Goal: Task Accomplishment & Management: Complete application form

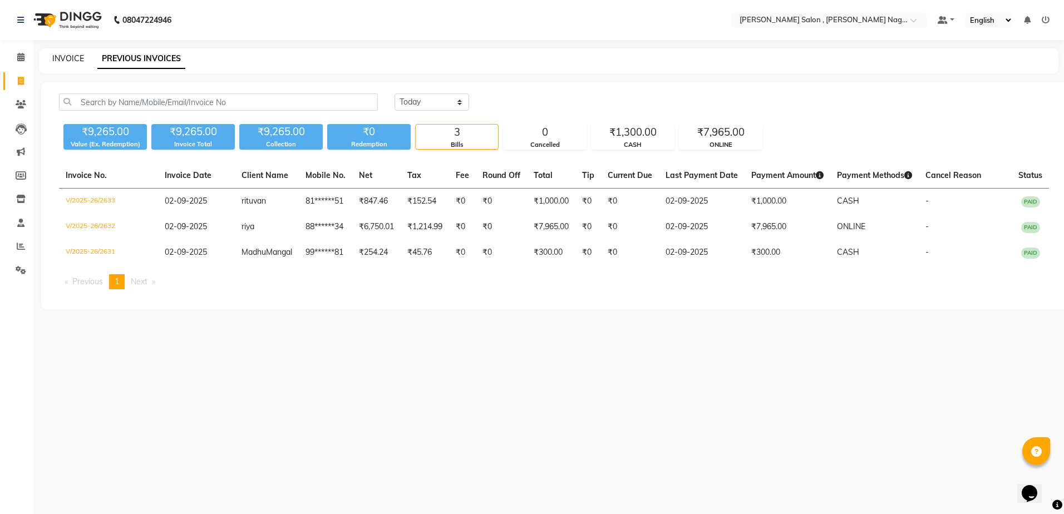
click at [66, 59] on link "INVOICE" at bounding box center [68, 58] width 32 height 10
select select "service"
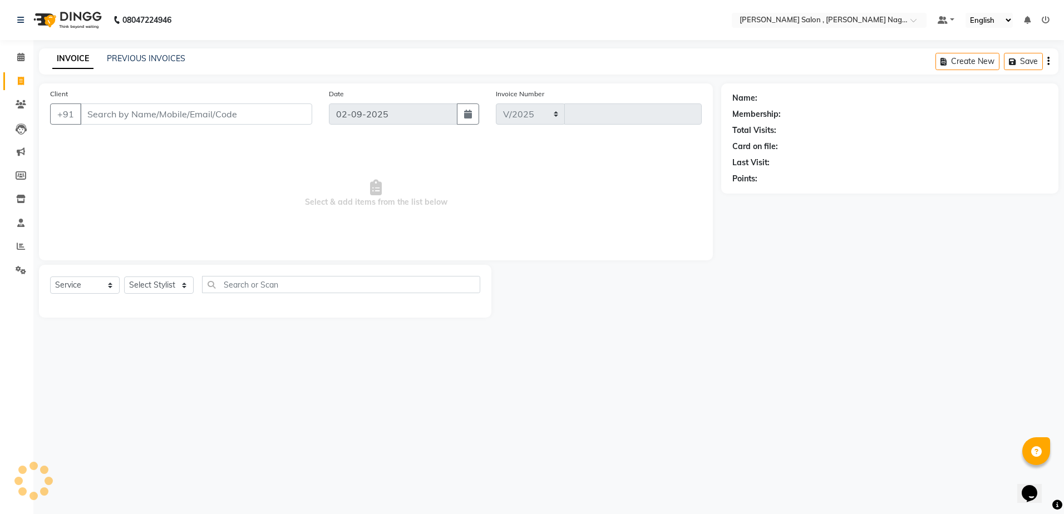
select select "4120"
type input "2634"
type input "9415100770"
click at [160, 200] on span "Select & add items from the list below" at bounding box center [376, 193] width 652 height 111
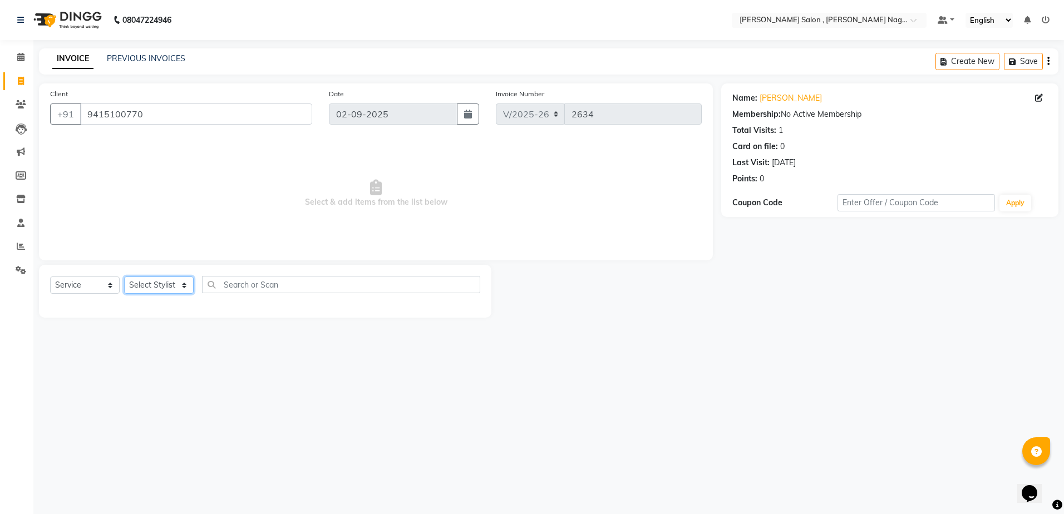
click at [140, 282] on select "Select Stylist [PERSON_NAME] [PERSON_NAME] HARSH isha pal [PERSON_NAME] [PERSON…" at bounding box center [159, 285] width 70 height 17
click at [179, 284] on select "Select Stylist [PERSON_NAME] [PERSON_NAME] HARSH isha pal [PERSON_NAME] [PERSON…" at bounding box center [159, 285] width 70 height 17
select select "21941"
click at [124, 277] on select "Select Stylist [PERSON_NAME] [PERSON_NAME] HARSH isha pal [PERSON_NAME] [PERSON…" at bounding box center [159, 285] width 70 height 17
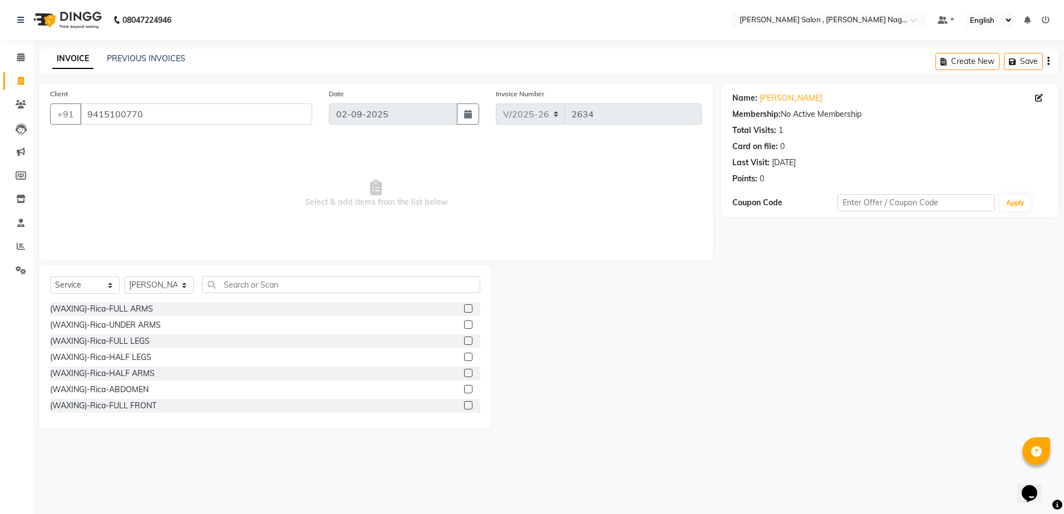
click at [464, 313] on div at bounding box center [467, 310] width 7 height 12
click at [464, 310] on label at bounding box center [468, 308] width 8 height 8
click at [464, 310] on input "checkbox" at bounding box center [467, 308] width 7 height 7
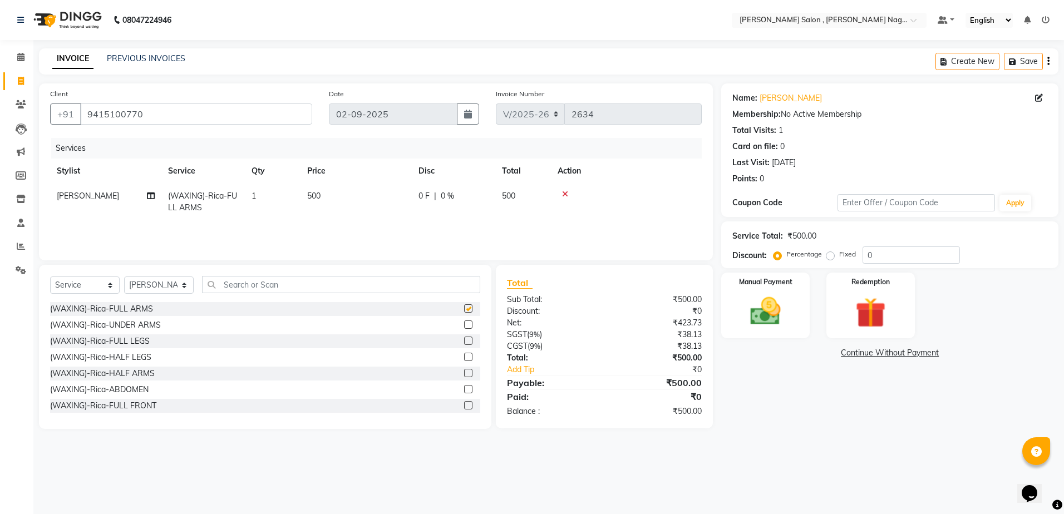
checkbox input "false"
click at [455, 321] on div "(WAXING)-Rica-UNDER ARMS" at bounding box center [265, 325] width 430 height 14
click at [464, 328] on label at bounding box center [468, 324] width 8 height 8
click at [464, 328] on input "checkbox" at bounding box center [467, 325] width 7 height 7
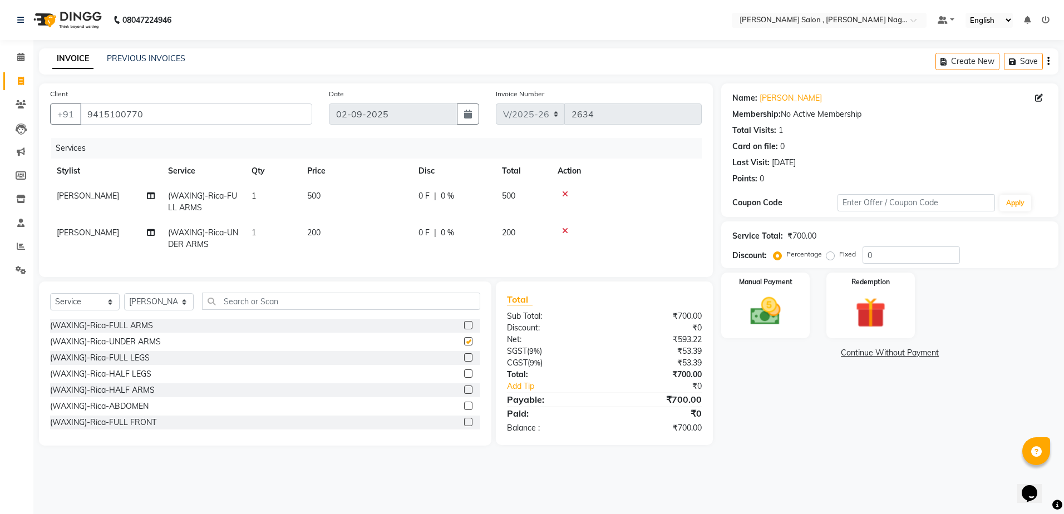
checkbox input "false"
click at [464, 362] on label at bounding box center [468, 357] width 8 height 8
click at [464, 362] on input "checkbox" at bounding box center [467, 357] width 7 height 7
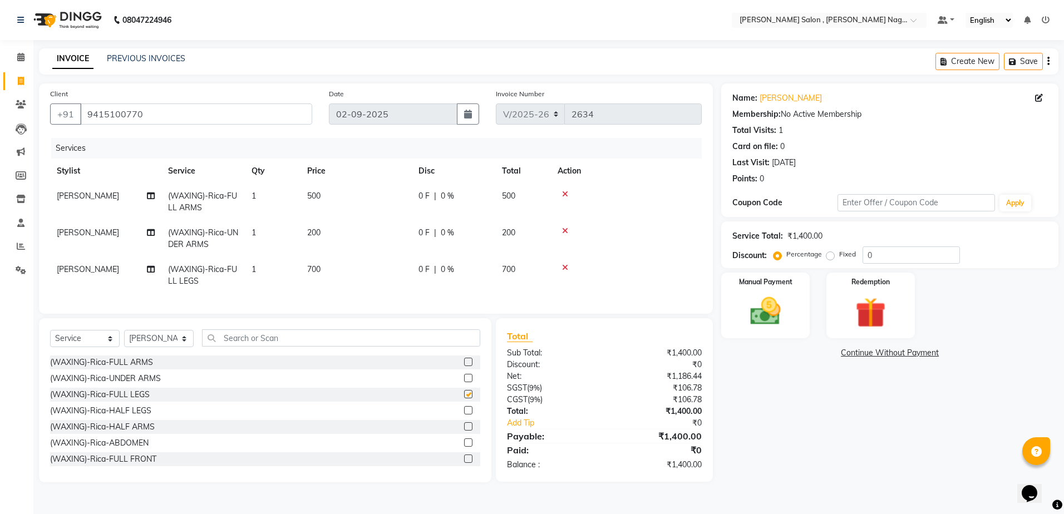
checkbox input "false"
click at [298, 342] on input "text" at bounding box center [341, 337] width 278 height 17
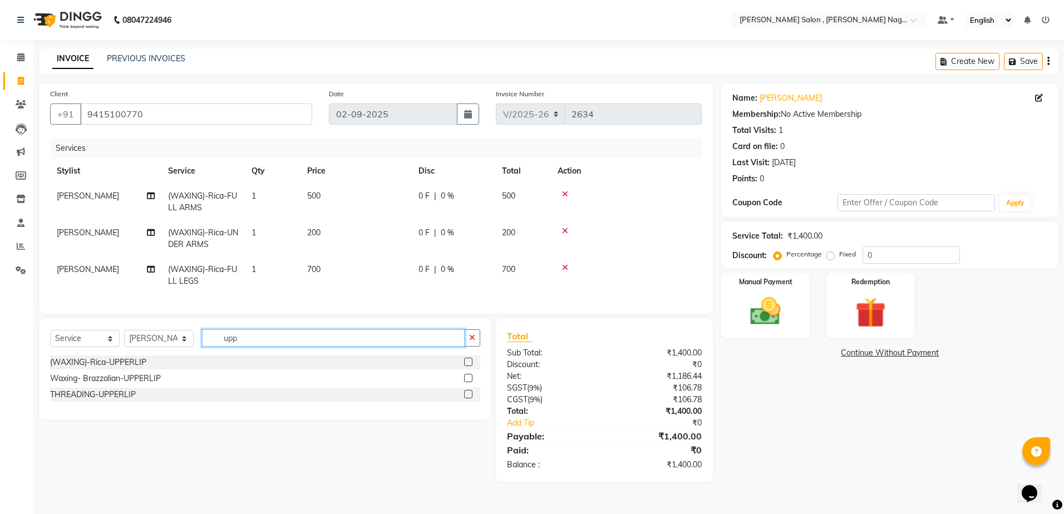
type input "upp"
click at [467, 398] on label at bounding box center [468, 394] width 8 height 8
click at [467, 398] on input "checkbox" at bounding box center [467, 394] width 7 height 7
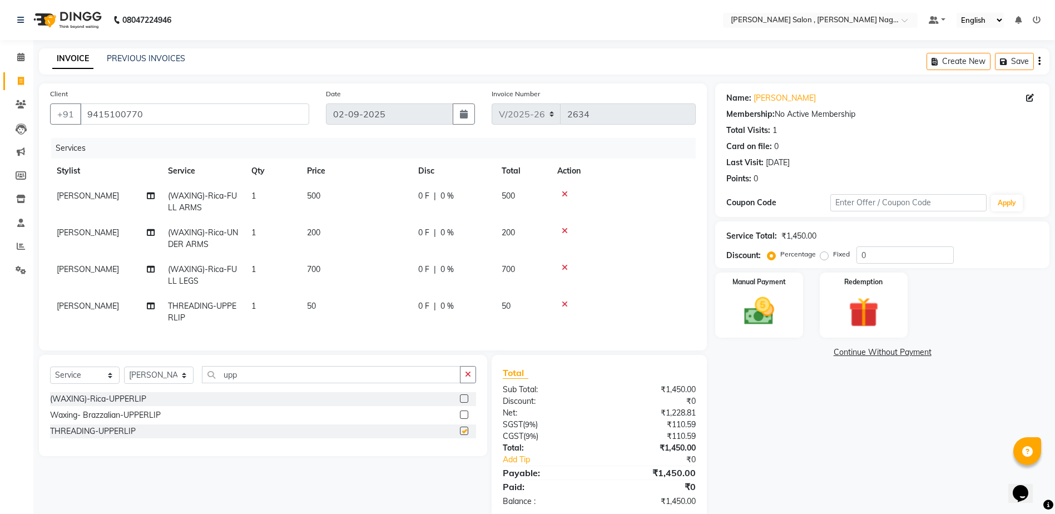
checkbox input "false"
click at [311, 376] on input "upp" at bounding box center [331, 374] width 259 height 17
type input "u"
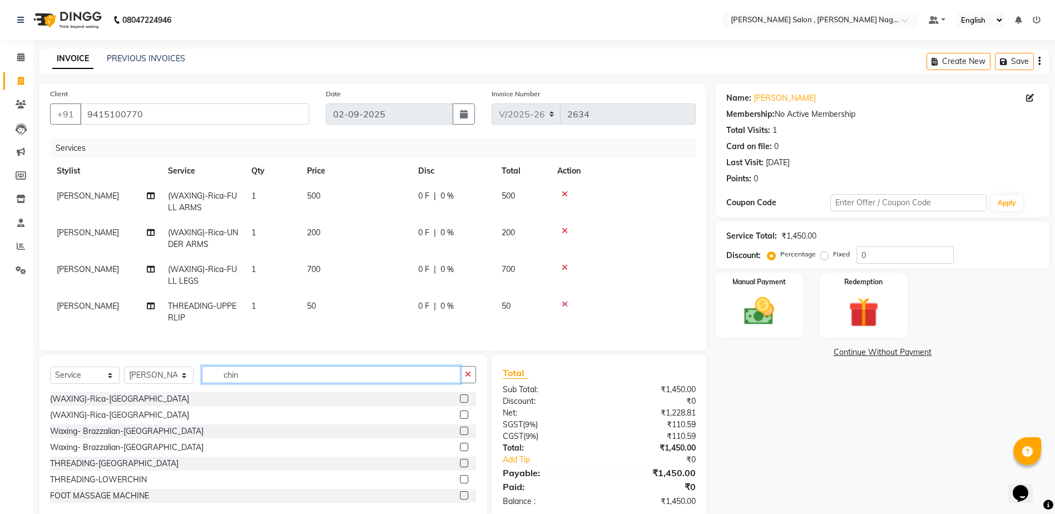
type input "chin"
click at [460, 467] on label at bounding box center [464, 463] width 8 height 8
click at [460, 467] on input "checkbox" at bounding box center [463, 463] width 7 height 7
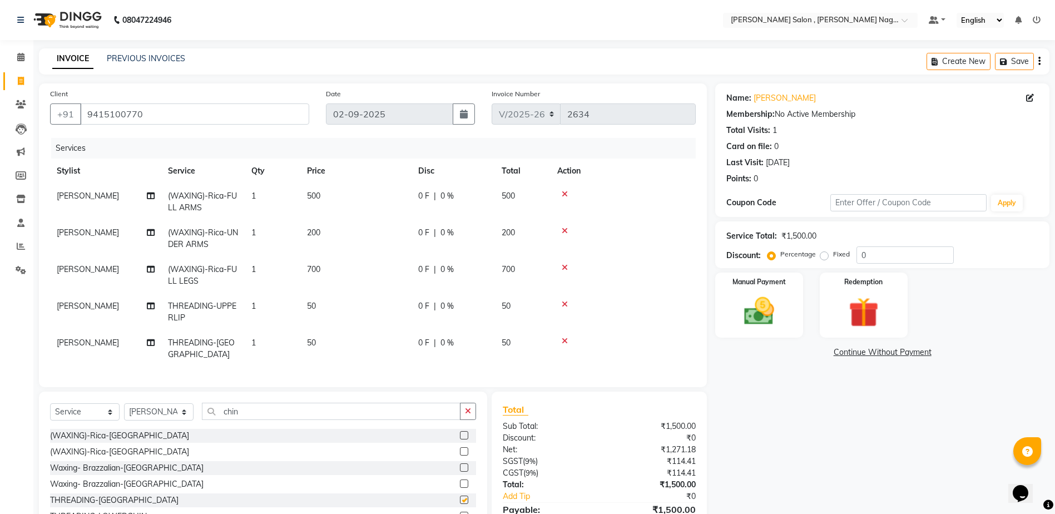
checkbox input "false"
click at [166, 403] on select "Select Stylist [PERSON_NAME] [PERSON_NAME] HARSH isha pal [PERSON_NAME] [PERSON…" at bounding box center [159, 411] width 70 height 17
select select "21945"
click at [124, 403] on select "Select Stylist [PERSON_NAME] [PERSON_NAME] HARSH isha pal [PERSON_NAME] [PERSON…" at bounding box center [159, 411] width 70 height 17
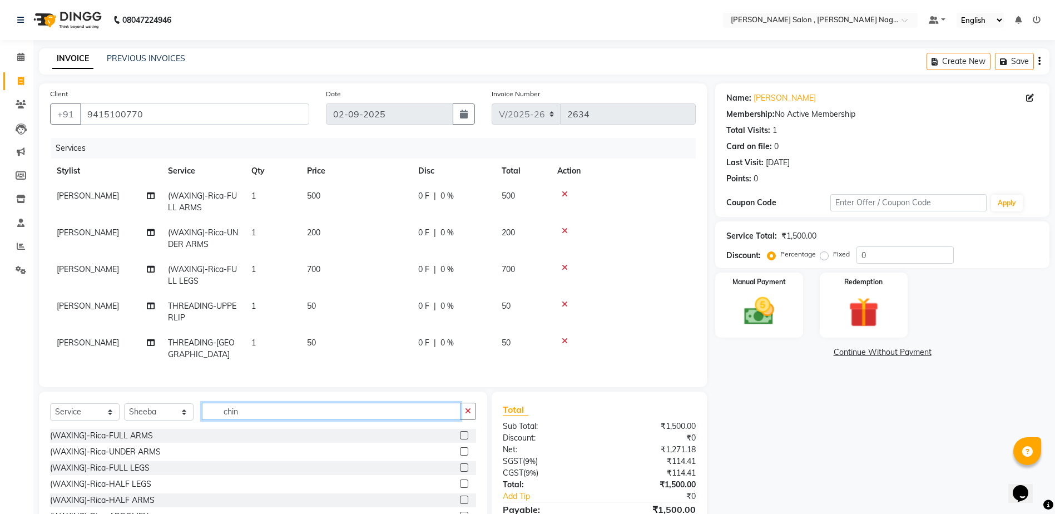
click at [238, 403] on input "chin" at bounding box center [331, 411] width 259 height 17
type input "chin"
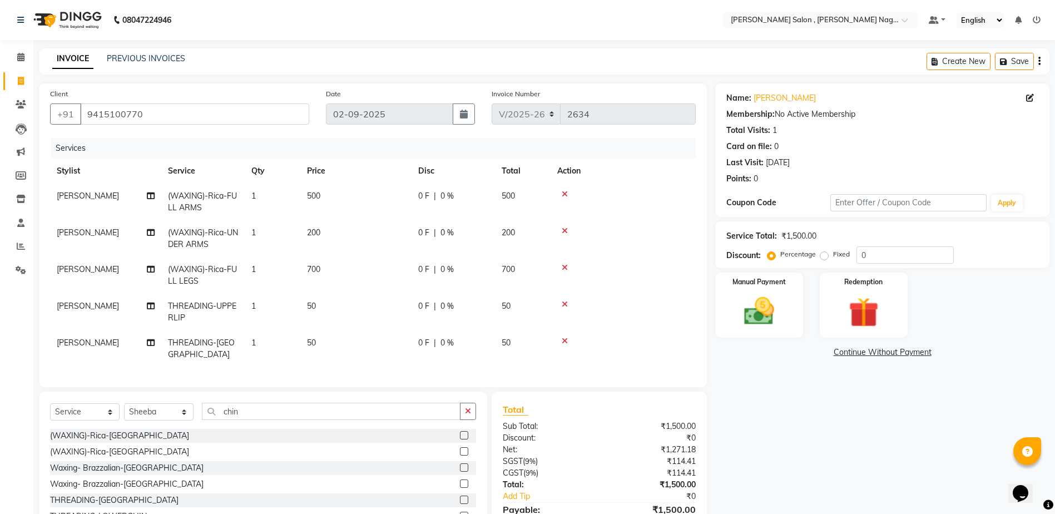
click at [460, 500] on label at bounding box center [464, 500] width 8 height 8
click at [460, 500] on input "checkbox" at bounding box center [463, 500] width 7 height 7
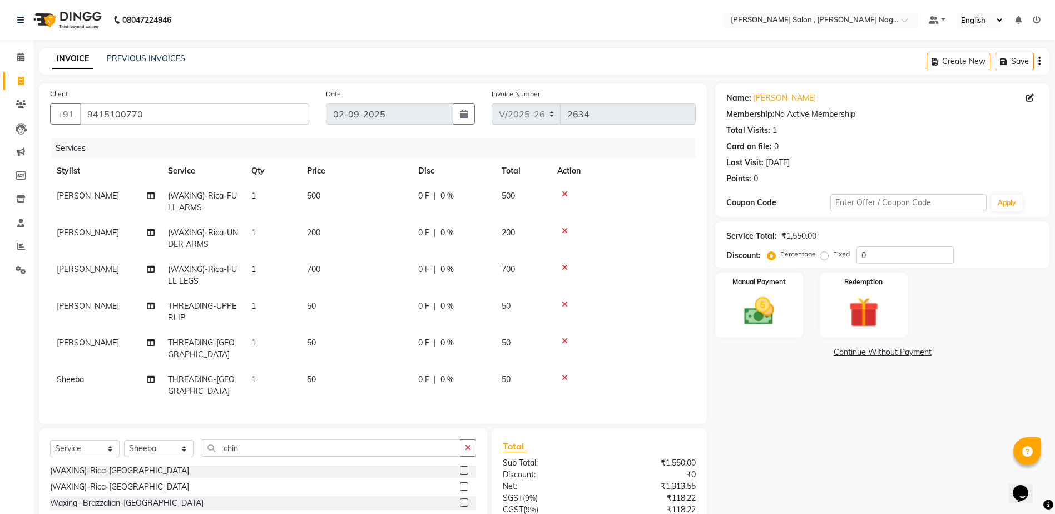
scroll to position [80, 0]
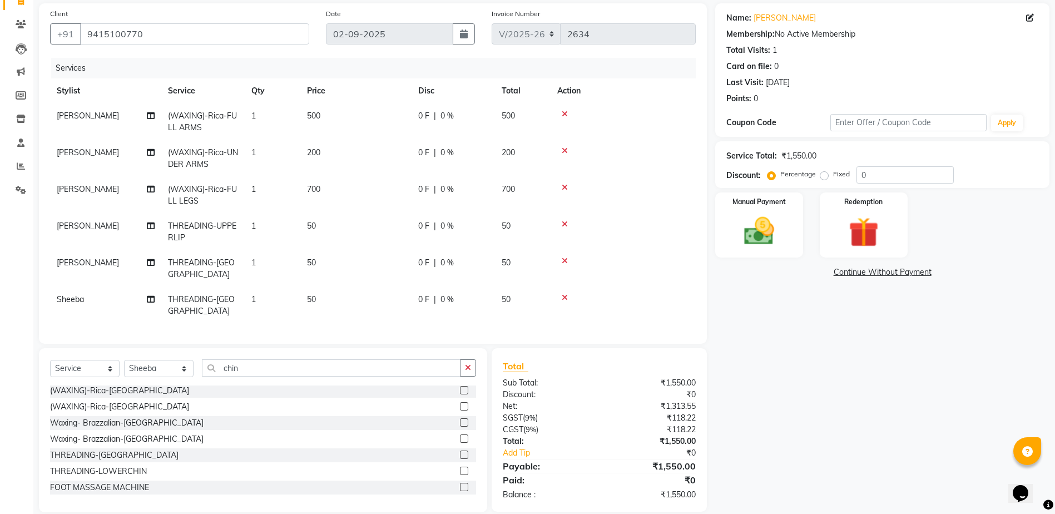
click at [460, 451] on label at bounding box center [464, 455] width 8 height 8
click at [460, 452] on input "checkbox" at bounding box center [463, 455] width 7 height 7
checkbox input "false"
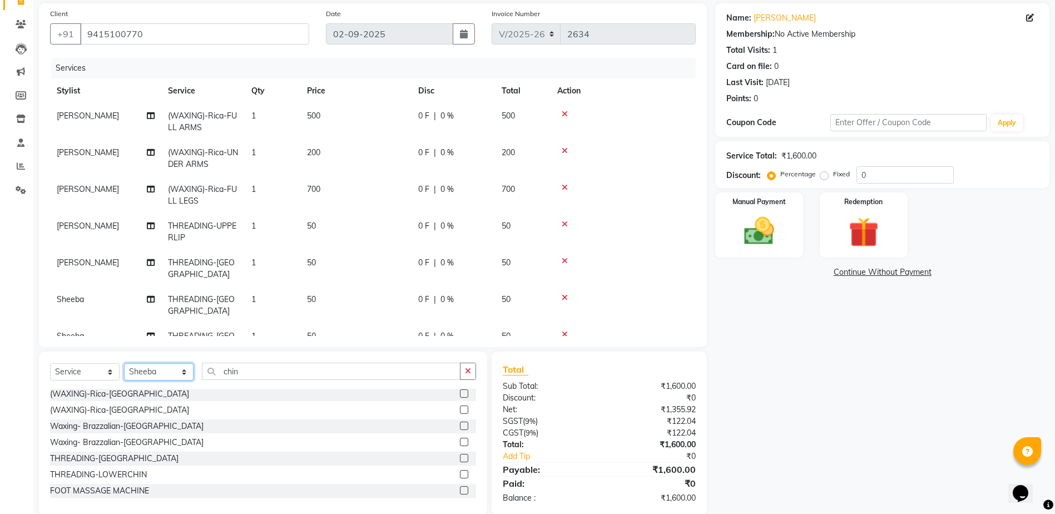
click at [164, 366] on select "Select Stylist [PERSON_NAME] [PERSON_NAME] HARSH isha pal [PERSON_NAME] [PERSON…" at bounding box center [159, 371] width 70 height 17
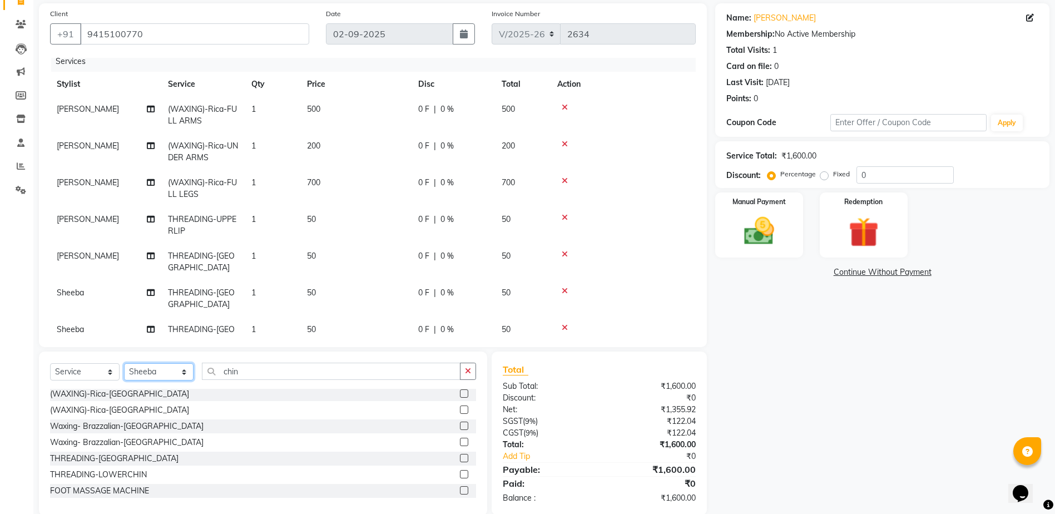
scroll to position [0, 0]
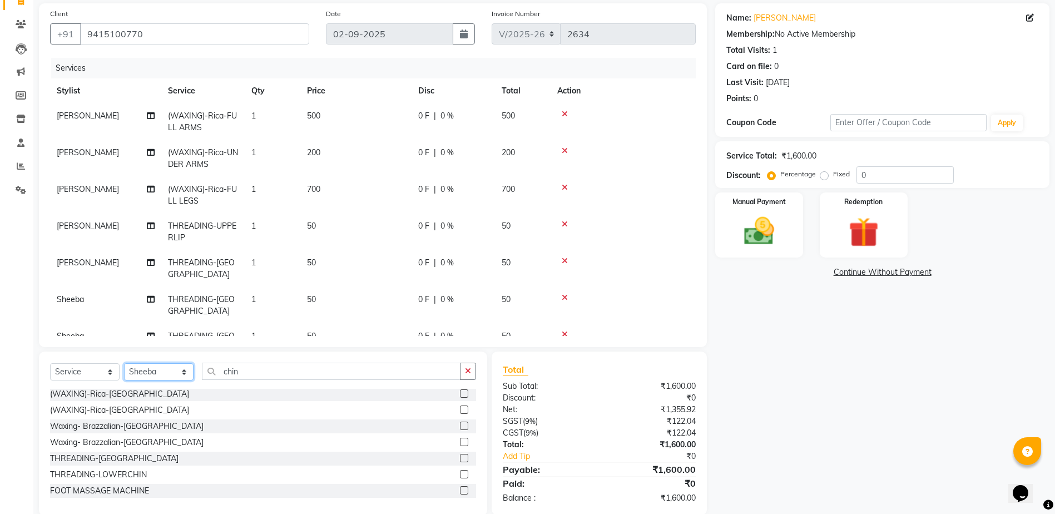
click at [163, 381] on select "Select Stylist [PERSON_NAME] [PERSON_NAME] HARSH isha pal [PERSON_NAME] [PERSON…" at bounding box center [159, 371] width 70 height 17
select select "21935"
click at [124, 363] on select "Select Stylist [PERSON_NAME] [PERSON_NAME] HARSH isha pal [PERSON_NAME] [PERSON…" at bounding box center [159, 371] width 70 height 17
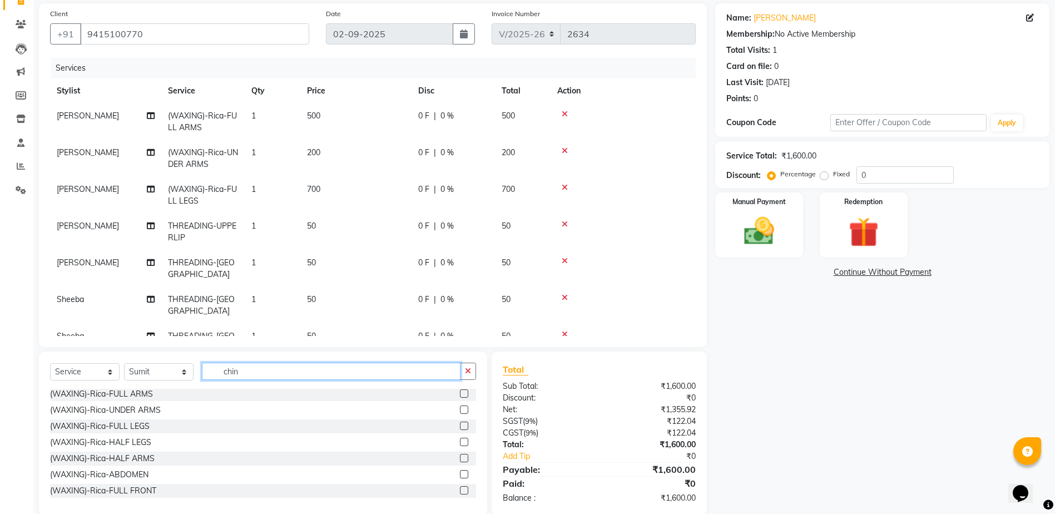
click at [235, 364] on input "chin" at bounding box center [331, 371] width 259 height 17
click at [270, 368] on input "chin" at bounding box center [331, 371] width 259 height 17
type input "c"
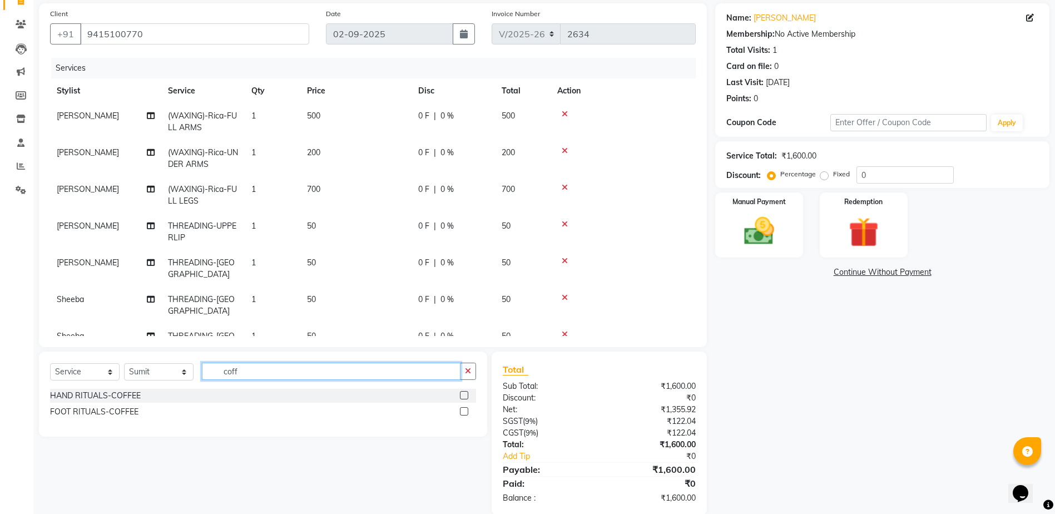
type input "coff"
click at [462, 409] on label at bounding box center [464, 411] width 8 height 8
click at [462, 409] on input "checkbox" at bounding box center [463, 411] width 7 height 7
checkbox input "false"
click at [788, 239] on div "Manual Payment" at bounding box center [759, 225] width 91 height 68
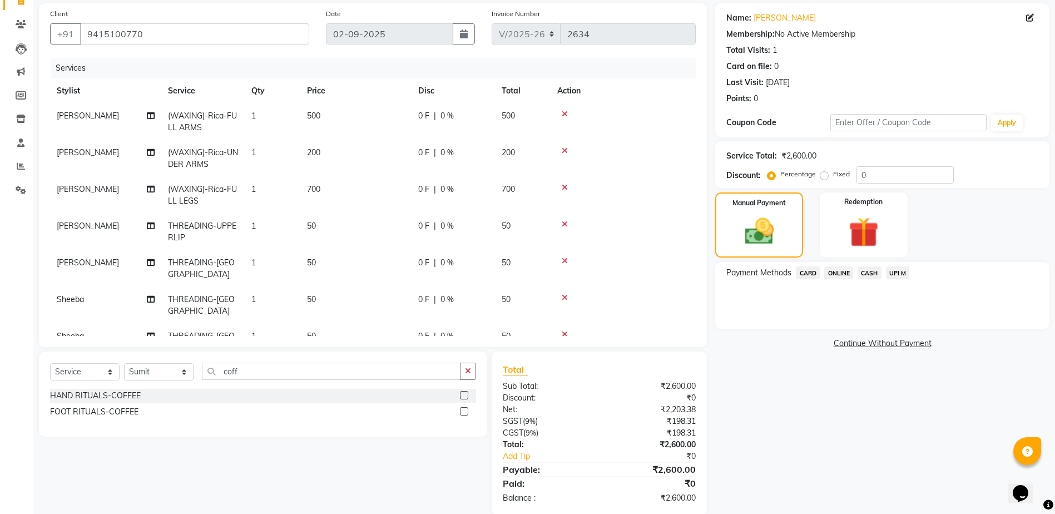
click at [868, 271] on span "CASH" at bounding box center [870, 273] width 24 height 13
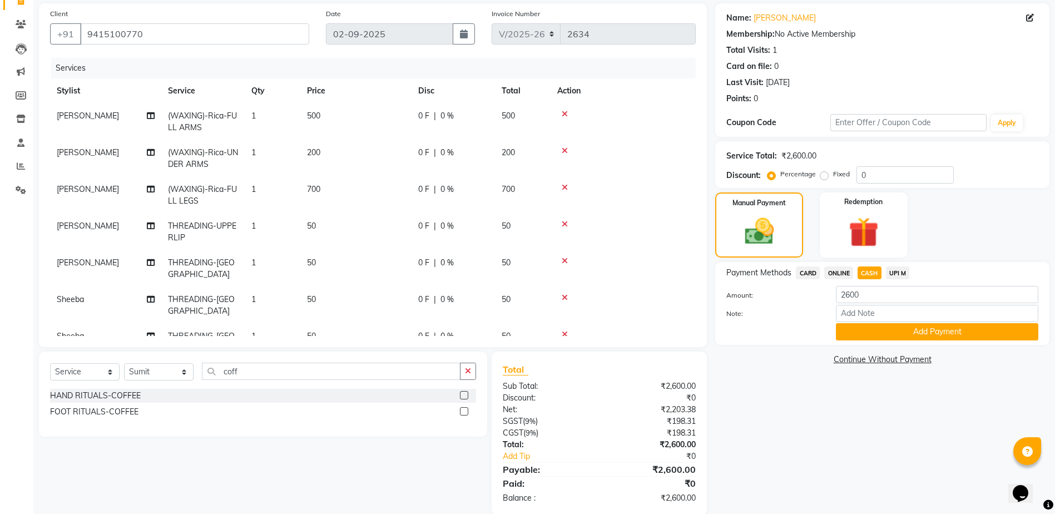
click at [874, 348] on div "Name: [PERSON_NAME] Membership: No Active Membership Total Visits: 1 Card on fi…" at bounding box center [887, 259] width 343 height 512
click at [874, 344] on div "Payment Methods CARD ONLINE CASH UPI M Amount: 2600 Note: Add Payment" at bounding box center [883, 303] width 334 height 83
click at [875, 338] on button "Add Payment" at bounding box center [937, 331] width 203 height 17
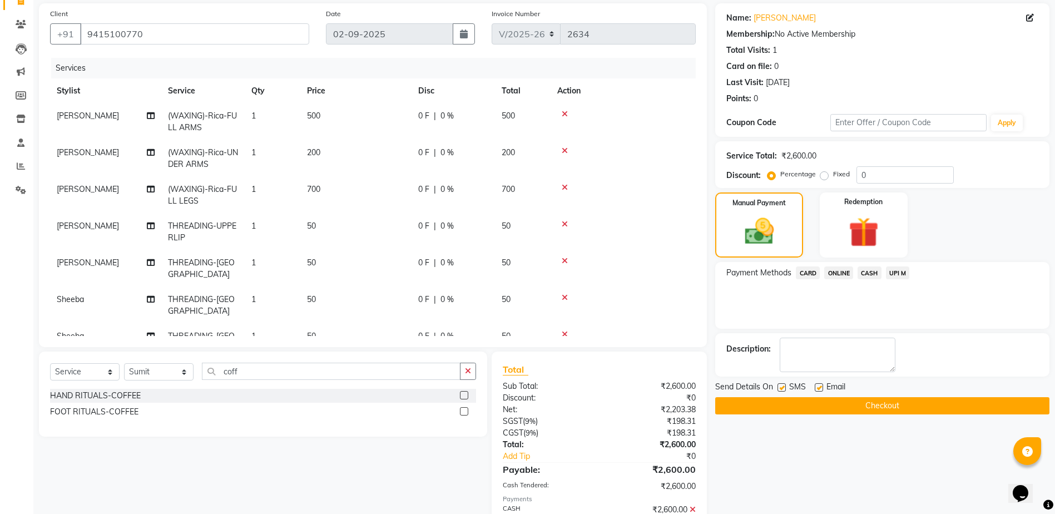
click at [787, 387] on div "SMS" at bounding box center [796, 388] width 37 height 14
click at [783, 386] on label at bounding box center [782, 387] width 8 height 8
click at [783, 386] on input "checkbox" at bounding box center [781, 387] width 7 height 7
checkbox input "false"
click at [818, 386] on label at bounding box center [819, 387] width 8 height 8
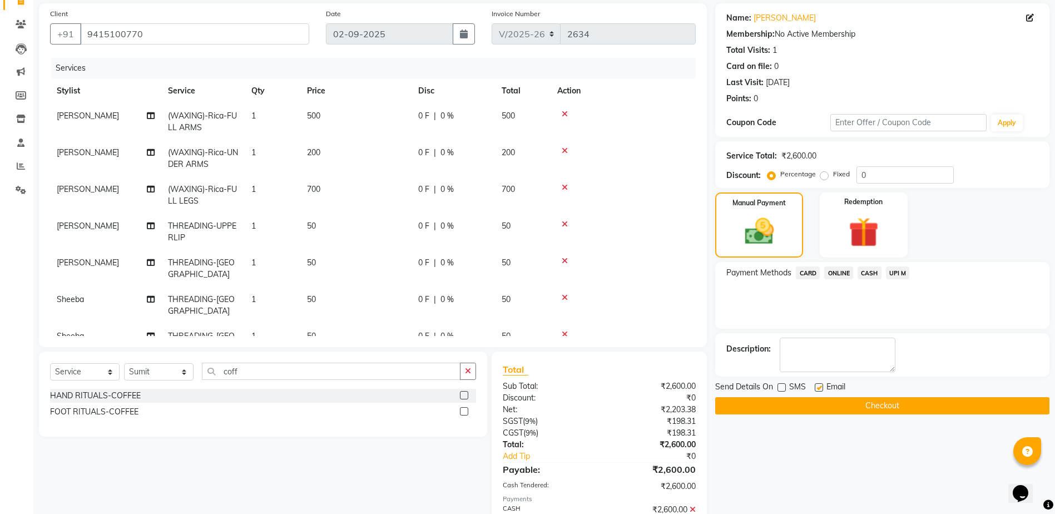
click at [818, 386] on input "checkbox" at bounding box center [818, 387] width 7 height 7
checkbox input "false"
click at [819, 399] on button "Checkout" at bounding box center [883, 405] width 334 height 17
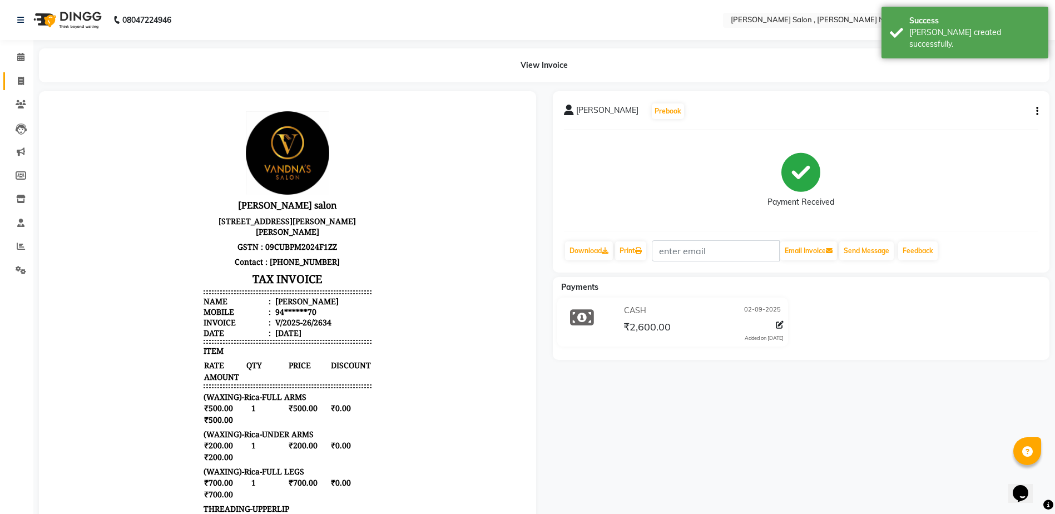
click at [26, 90] on link "Invoice" at bounding box center [16, 81] width 27 height 18
select select "service"
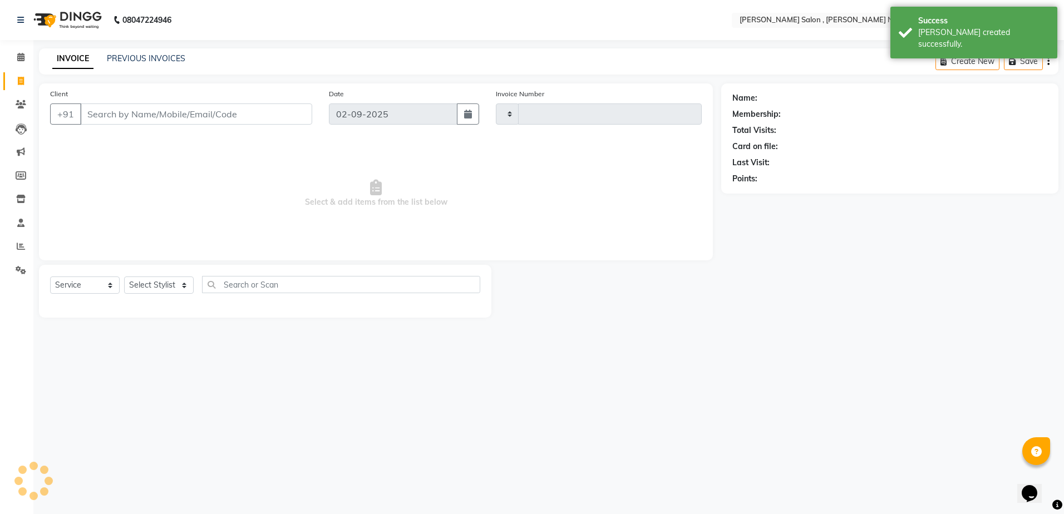
type input "2635"
select select "4120"
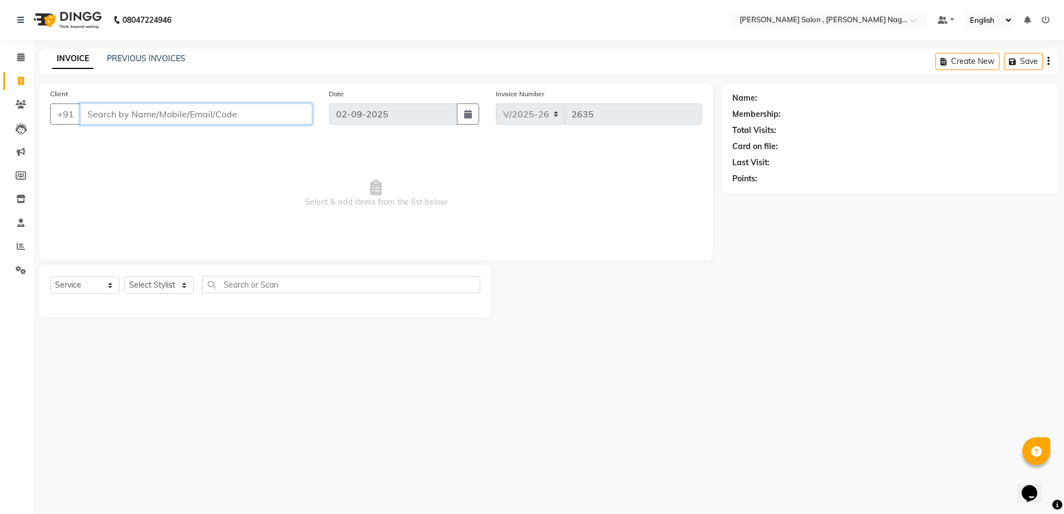
drag, startPoint x: 234, startPoint y: 103, endPoint x: 229, endPoint y: 112, distance: 10.2
click at [233, 106] on input "Client" at bounding box center [196, 113] width 232 height 21
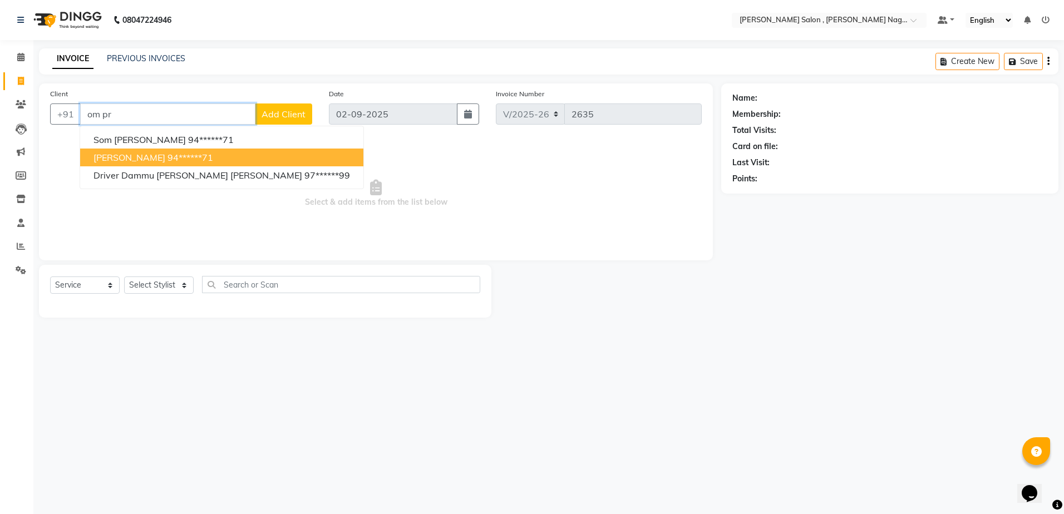
click at [225, 165] on button "om prakash 94******71" at bounding box center [221, 158] width 283 height 18
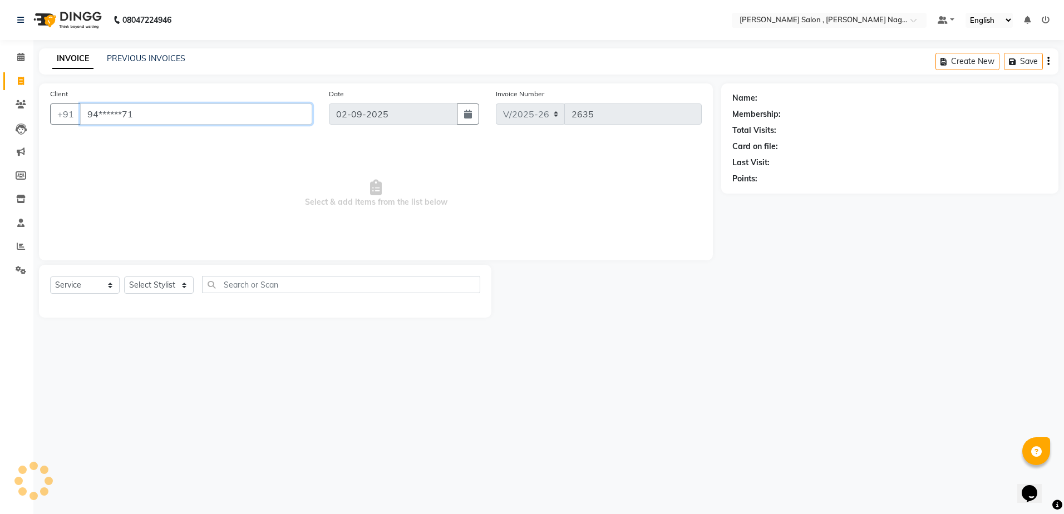
type input "94******71"
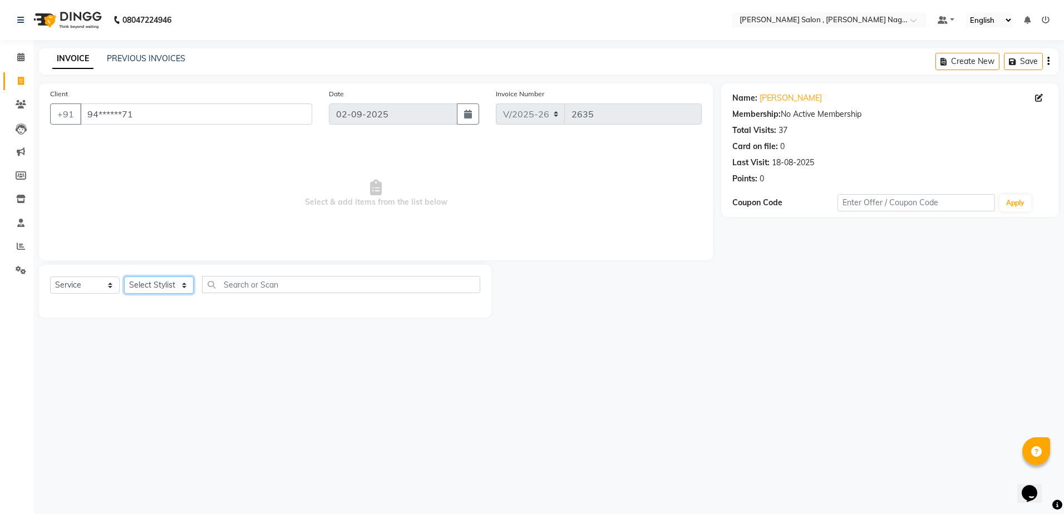
click at [185, 285] on select "Select Stylist [PERSON_NAME] [PERSON_NAME] HARSH isha pal [PERSON_NAME] [PERSON…" at bounding box center [159, 285] width 70 height 17
click at [124, 277] on select "Select Stylist [PERSON_NAME] [PERSON_NAME] HARSH isha pal [PERSON_NAME] [PERSON…" at bounding box center [159, 285] width 70 height 17
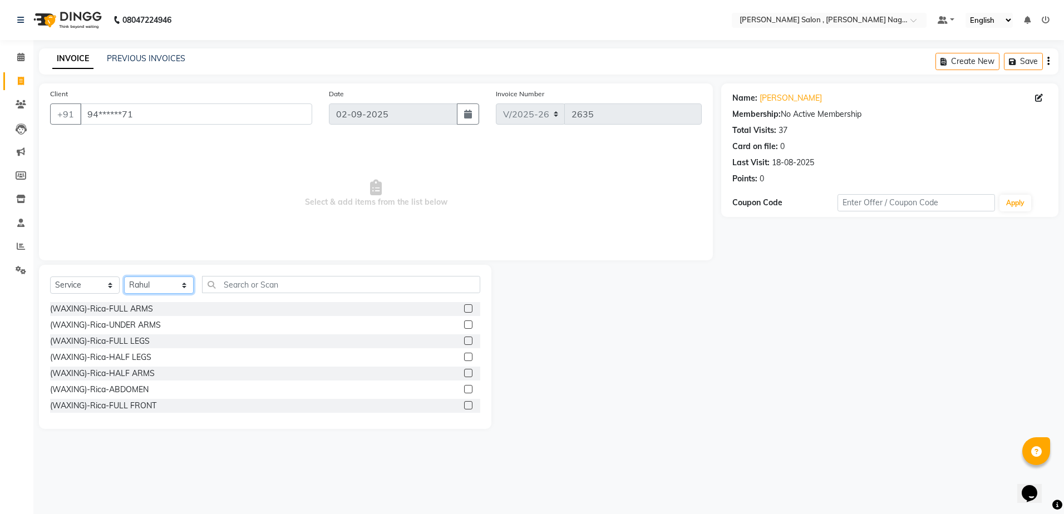
click at [156, 290] on select "Select Stylist [PERSON_NAME] [PERSON_NAME] HARSH isha pal [PERSON_NAME] [PERSON…" at bounding box center [159, 285] width 70 height 17
select select "35623"
click at [124, 277] on select "Select Stylist [PERSON_NAME] [PERSON_NAME] HARSH isha pal [PERSON_NAME] [PERSON…" at bounding box center [159, 285] width 70 height 17
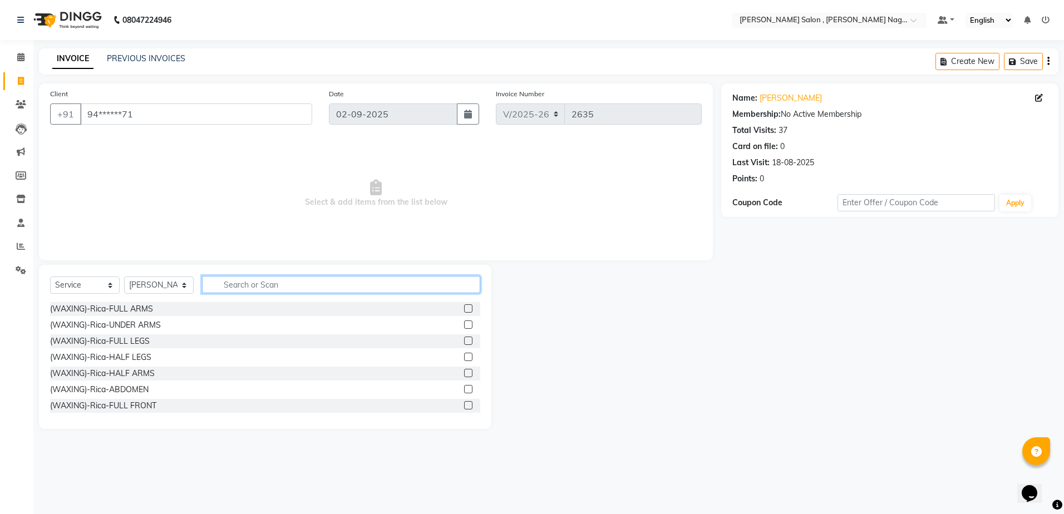
click at [219, 288] on input "text" at bounding box center [341, 284] width 278 height 17
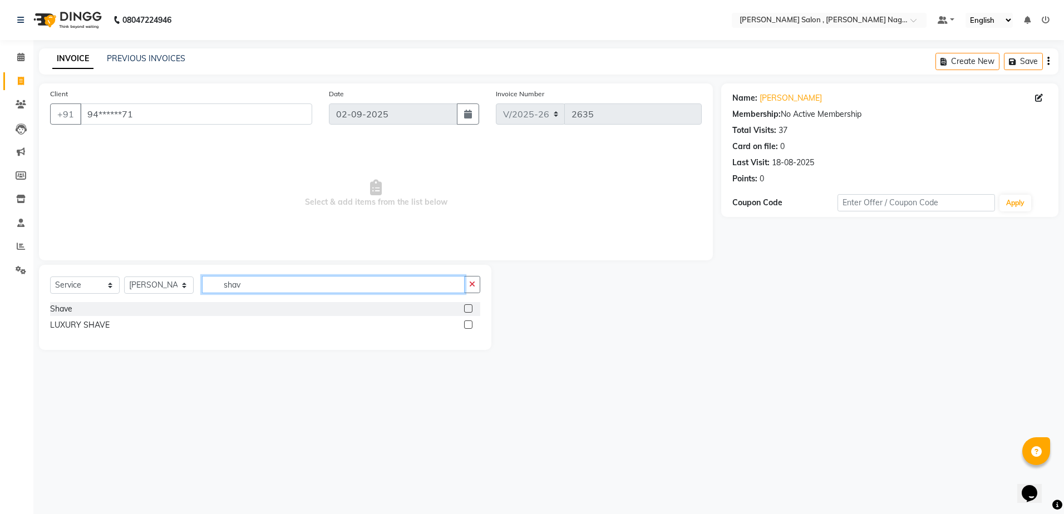
type input "shav"
click at [468, 306] on label at bounding box center [468, 308] width 8 height 8
click at [468, 306] on input "checkbox" at bounding box center [467, 308] width 7 height 7
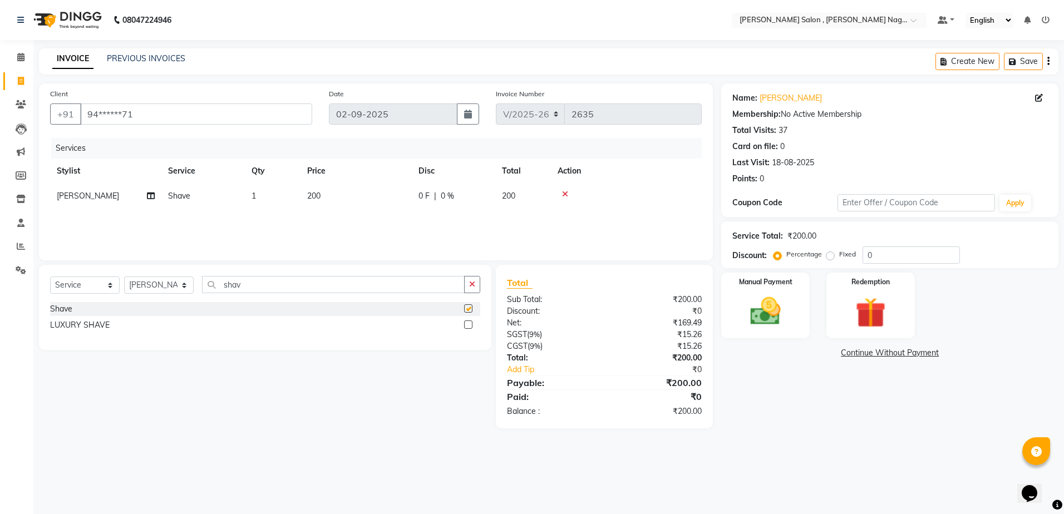
checkbox input "false"
click at [720, 286] on div "Manual Payment Redemption" at bounding box center [890, 306] width 354 height 66
click at [754, 309] on img at bounding box center [765, 311] width 52 height 37
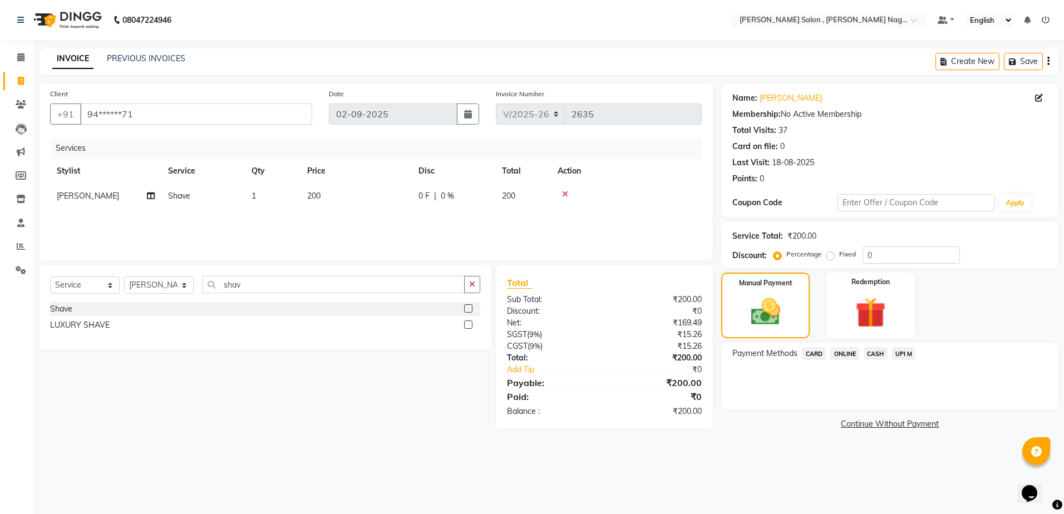
click at [880, 362] on div "CASH" at bounding box center [873, 354] width 28 height 15
click at [876, 254] on input "0" at bounding box center [910, 254] width 97 height 17
type input "020"
click at [866, 355] on span "CASH" at bounding box center [875, 353] width 24 height 13
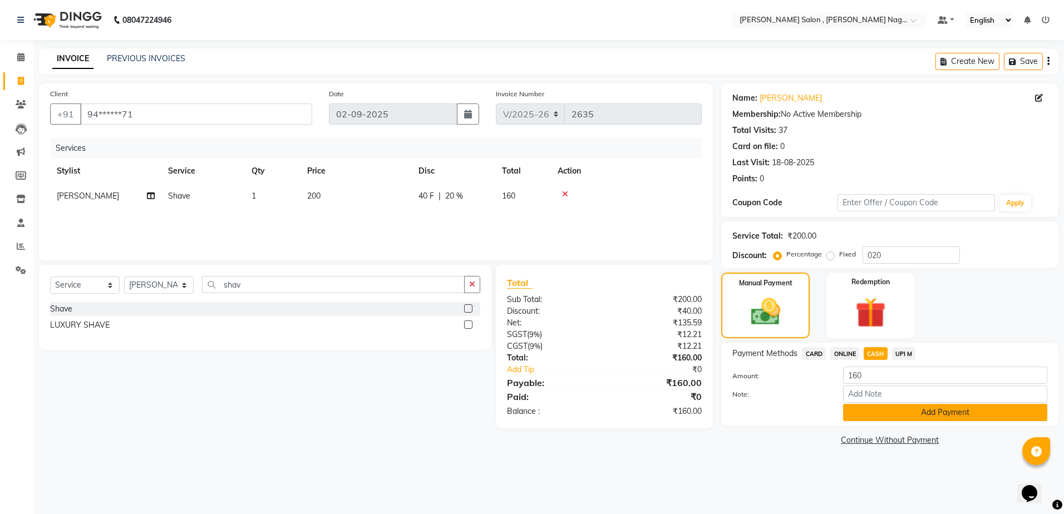
click at [852, 418] on button "Add Payment" at bounding box center [945, 412] width 204 height 17
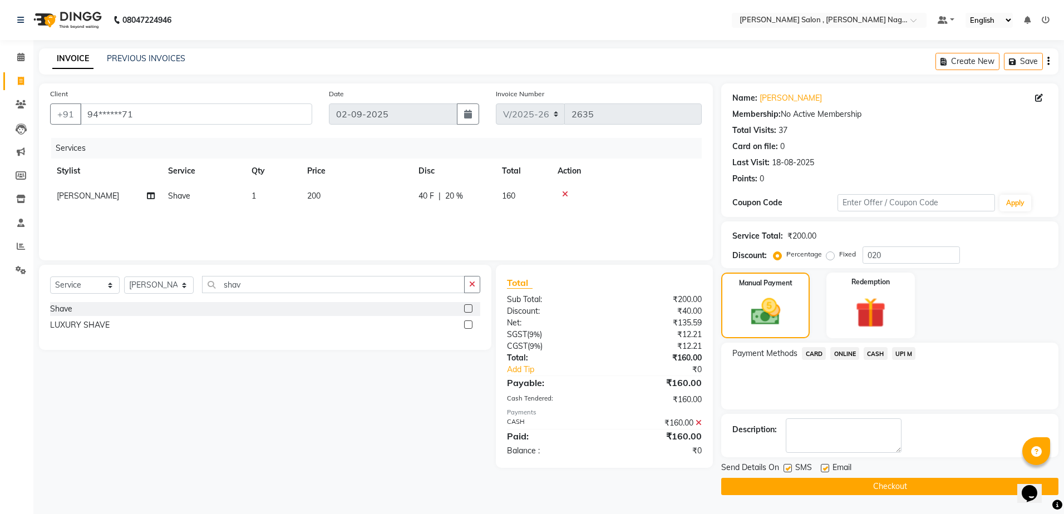
click at [782, 463] on div "Send Details On SMS Email" at bounding box center [889, 469] width 337 height 14
drag, startPoint x: 788, startPoint y: 467, endPoint x: 798, endPoint y: 492, distance: 27.0
click at [788, 468] on label at bounding box center [787, 468] width 8 height 8
click at [788, 468] on input "checkbox" at bounding box center [786, 468] width 7 height 7
checkbox input "false"
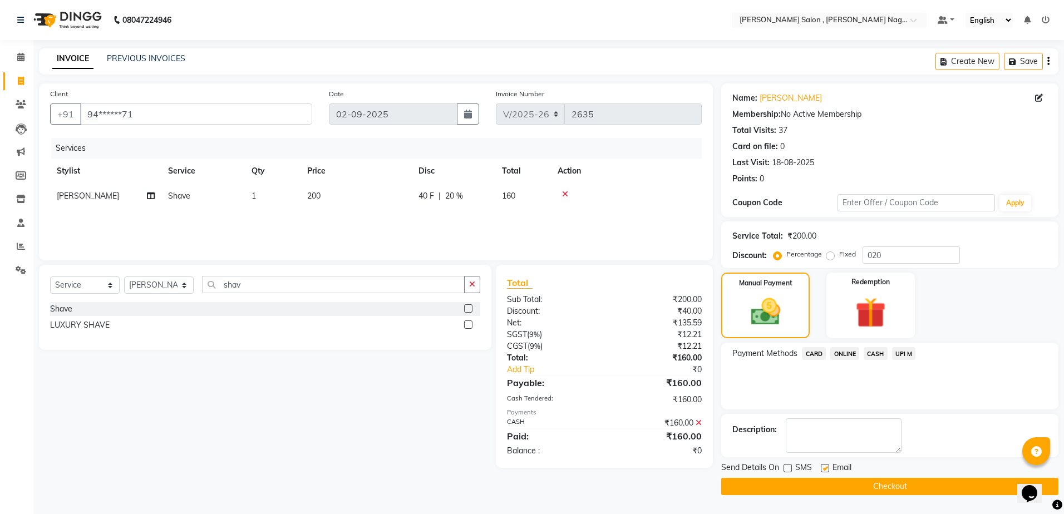
click at [875, 497] on main "INVOICE PREVIOUS INVOICES Create New Save Client +91 94******71 Date [DATE] Inv…" at bounding box center [548, 279] width 1030 height 463
click at [860, 492] on button "Checkout" at bounding box center [889, 486] width 337 height 17
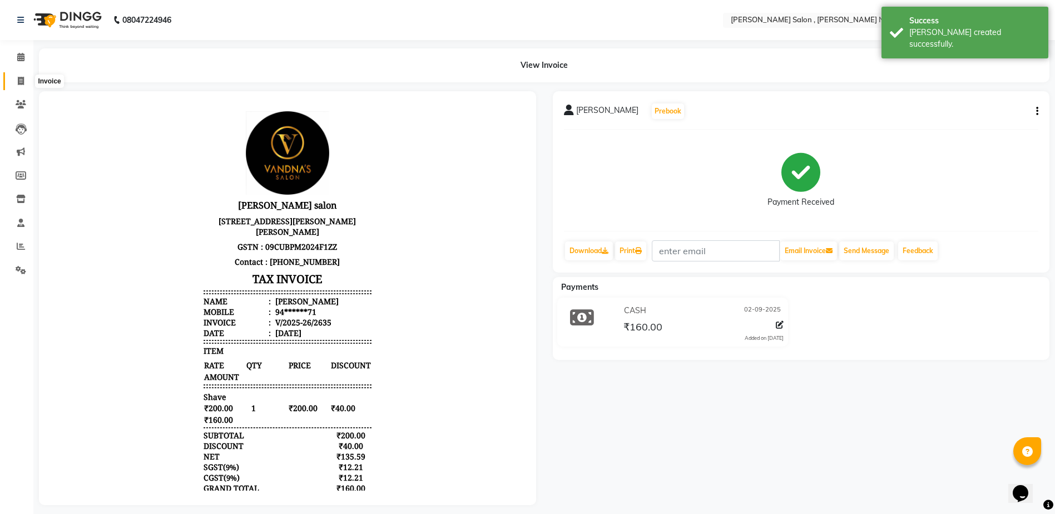
click at [21, 86] on span at bounding box center [20, 81] width 19 height 13
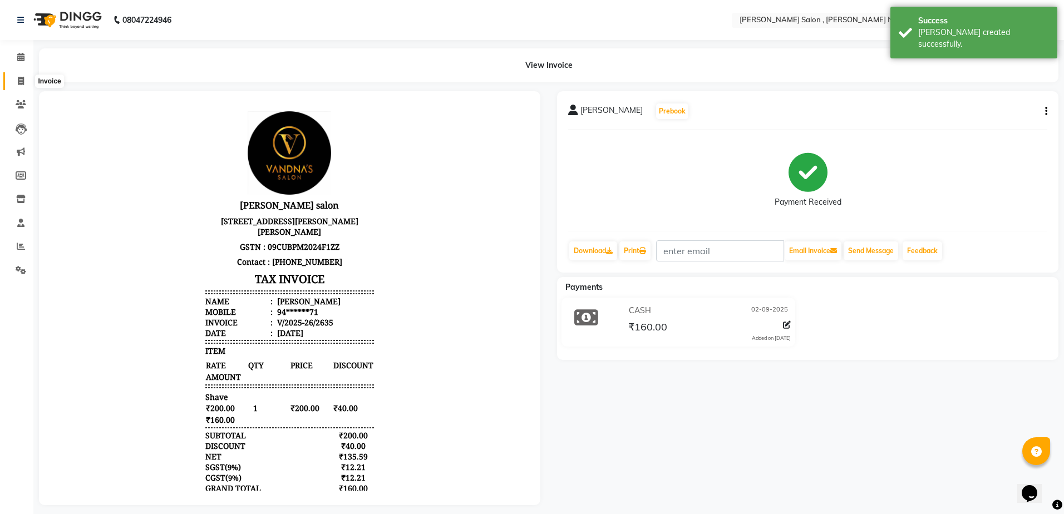
select select "service"
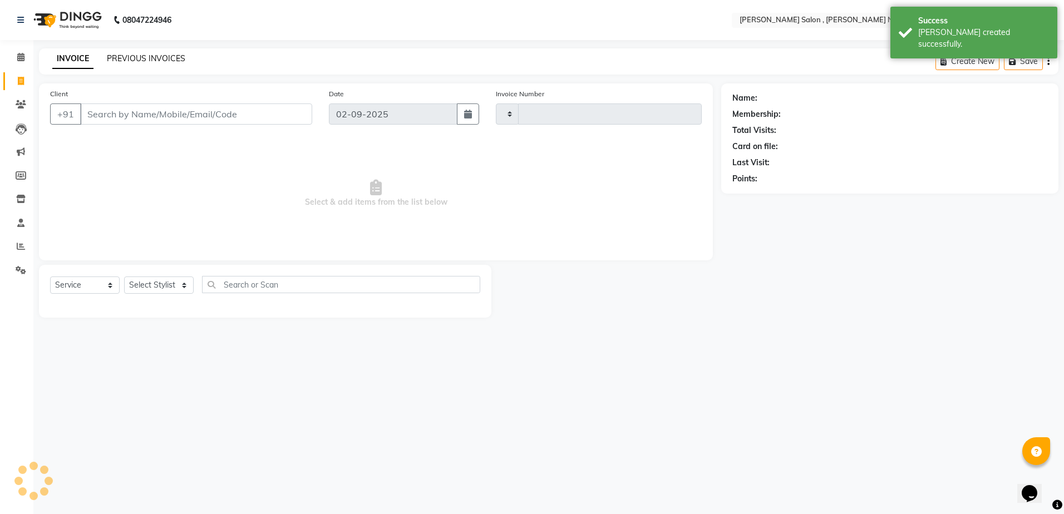
type input "2636"
select select "4120"
click at [162, 56] on link "PREVIOUS INVOICES" at bounding box center [146, 58] width 78 height 10
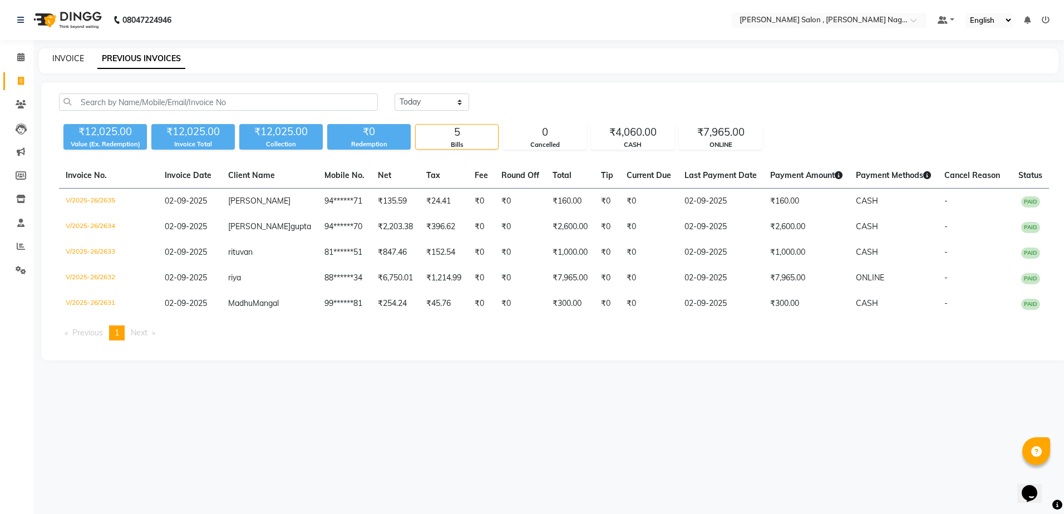
click at [73, 62] on link "INVOICE" at bounding box center [68, 58] width 32 height 10
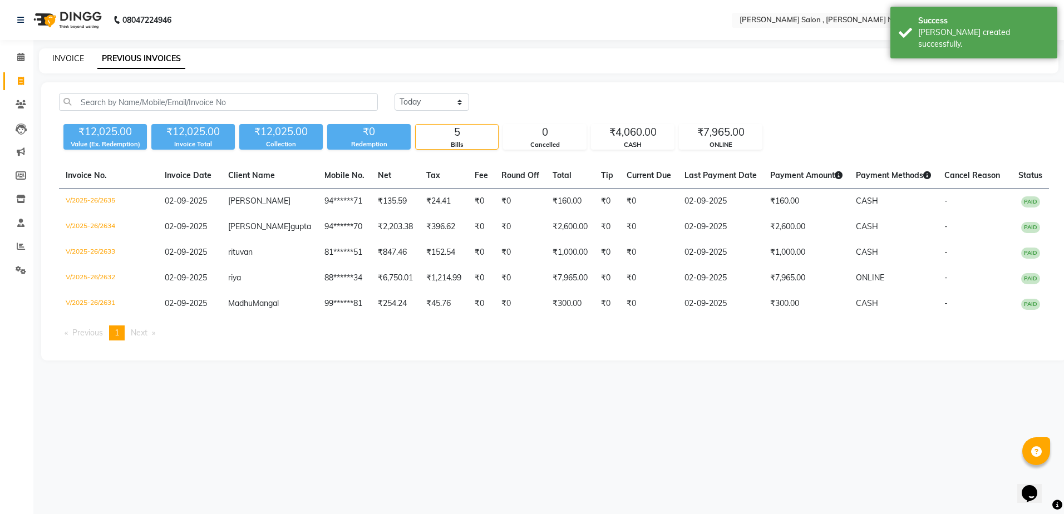
select select "service"
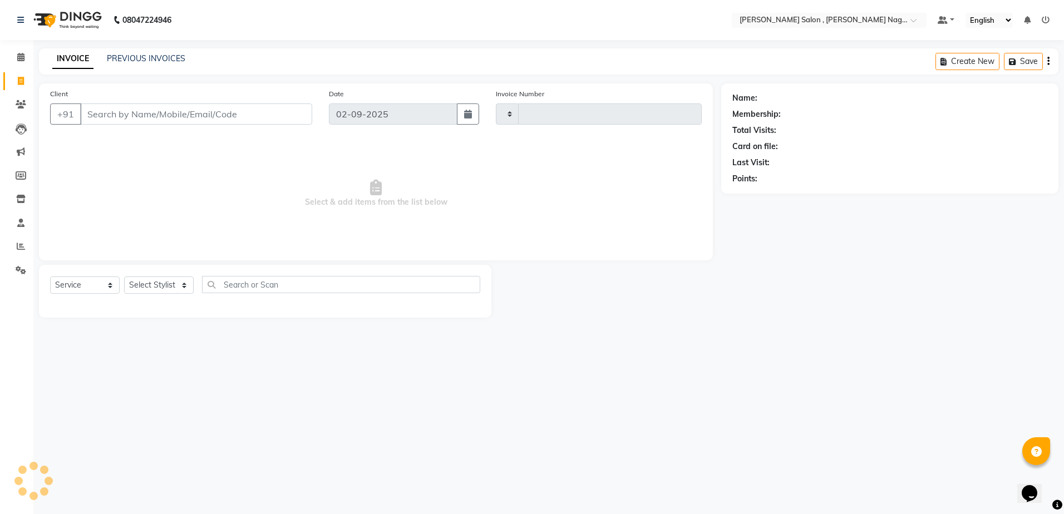
click at [115, 111] on input "Client" at bounding box center [196, 113] width 232 height 21
type input "2636"
select select "4120"
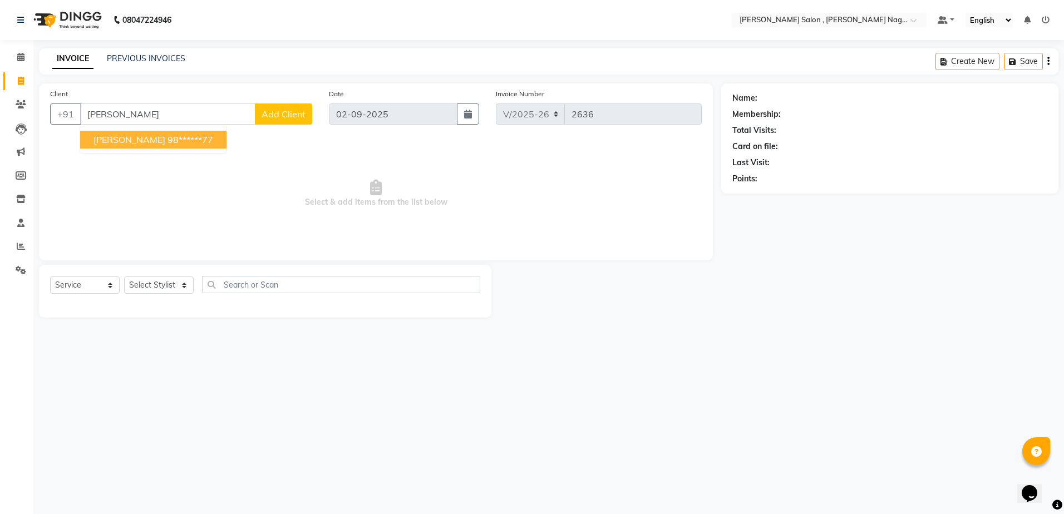
click at [167, 139] on ngb-highlight "98******77" at bounding box center [190, 139] width 46 height 11
type input "98******77"
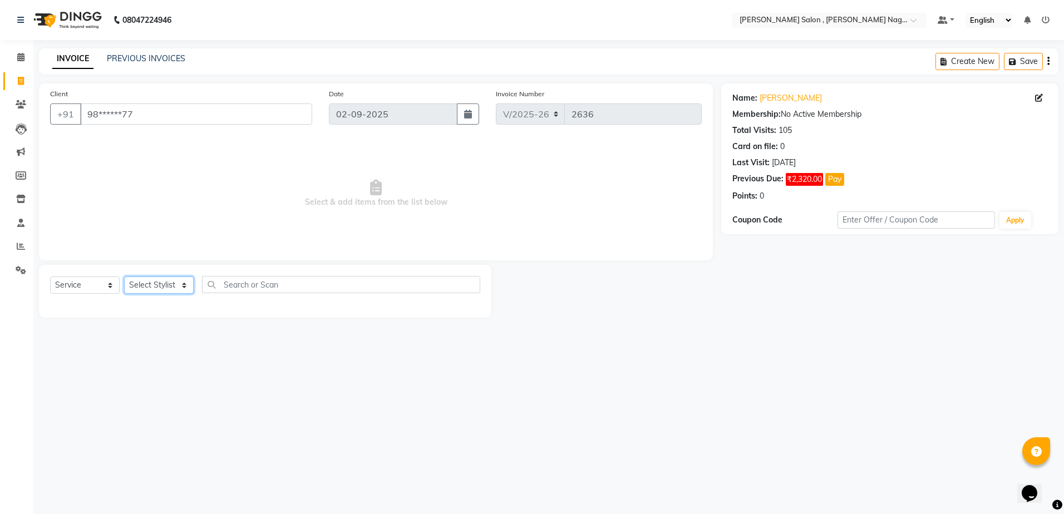
click at [149, 284] on select "Select Stylist [PERSON_NAME] [PERSON_NAME] HARSH isha pal [PERSON_NAME] [PERSON…" at bounding box center [159, 285] width 70 height 17
select select "21728"
click at [124, 277] on select "Select Stylist [PERSON_NAME] [PERSON_NAME] HARSH isha pal [PERSON_NAME] [PERSON…" at bounding box center [159, 285] width 70 height 17
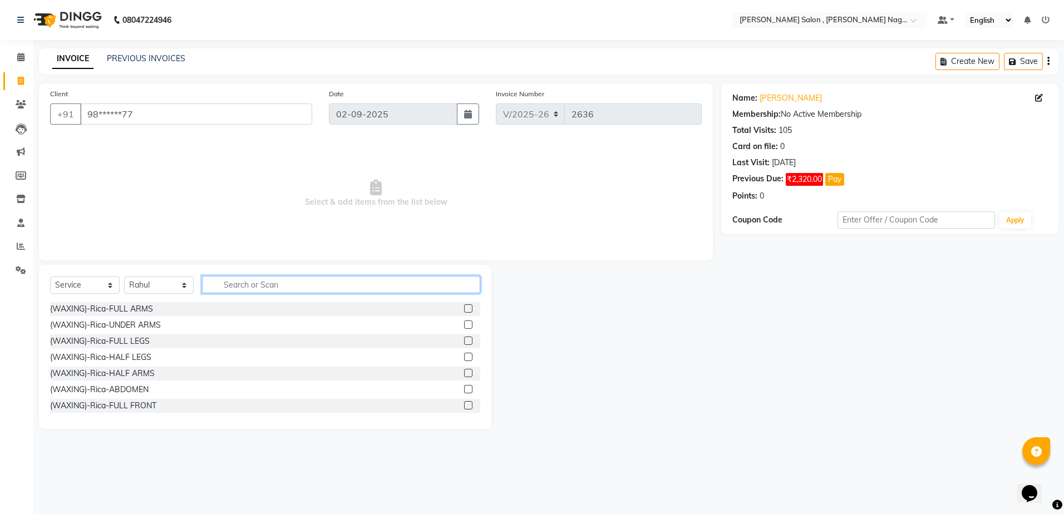
click at [221, 279] on input "text" at bounding box center [341, 284] width 278 height 17
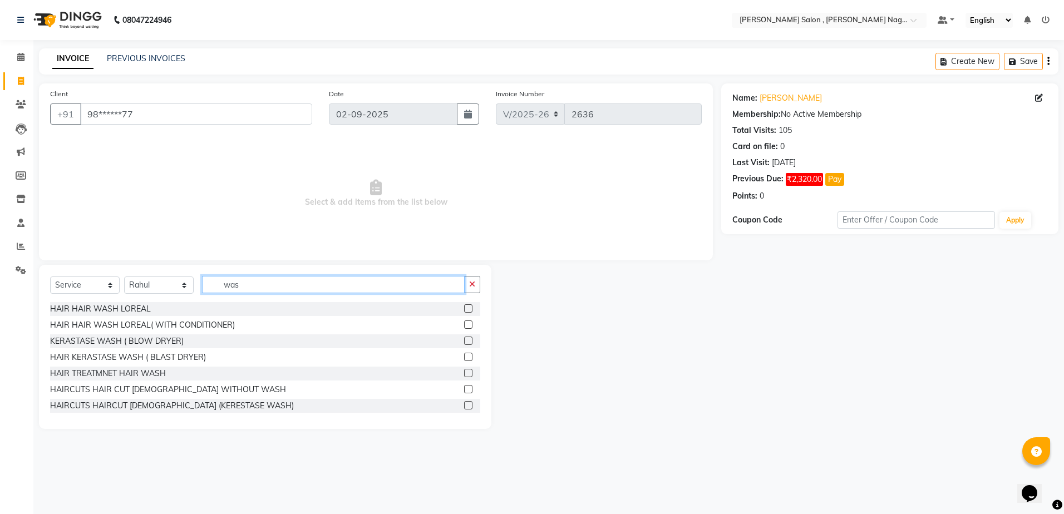
type input "was"
click at [464, 325] on label at bounding box center [468, 324] width 8 height 8
click at [464, 325] on input "checkbox" at bounding box center [467, 325] width 7 height 7
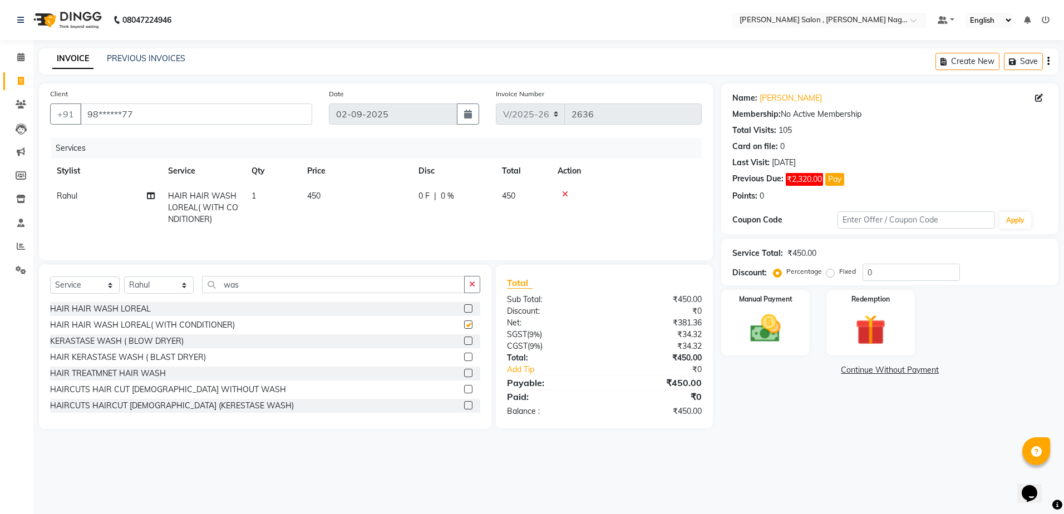
checkbox input "false"
click at [901, 281] on div "Service Total: ₹450.00 Discount: Percentage Fixed 0" at bounding box center [889, 262] width 337 height 47
click at [895, 274] on input "0" at bounding box center [910, 272] width 97 height 17
type input "020"
click at [743, 336] on img at bounding box center [765, 328] width 52 height 37
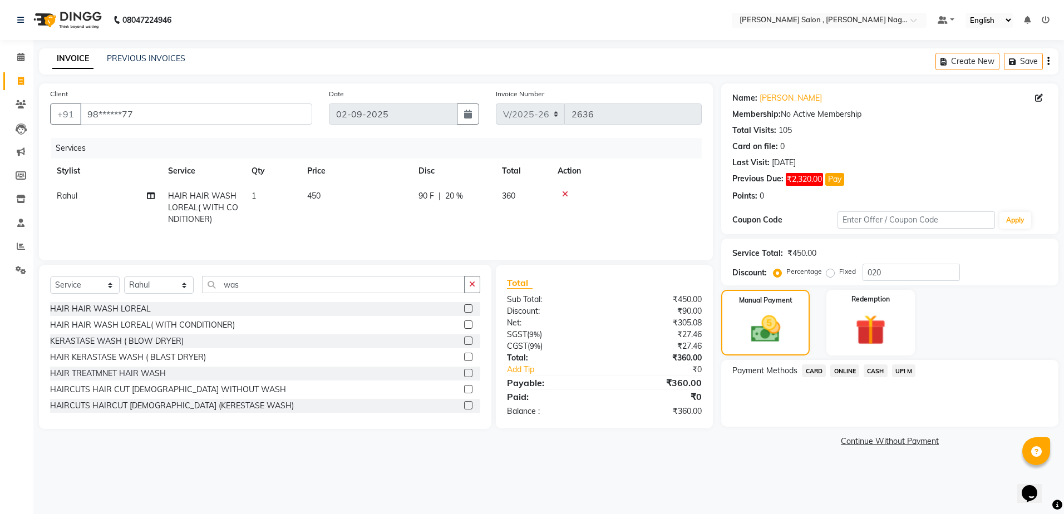
click at [878, 374] on span "CASH" at bounding box center [875, 370] width 24 height 13
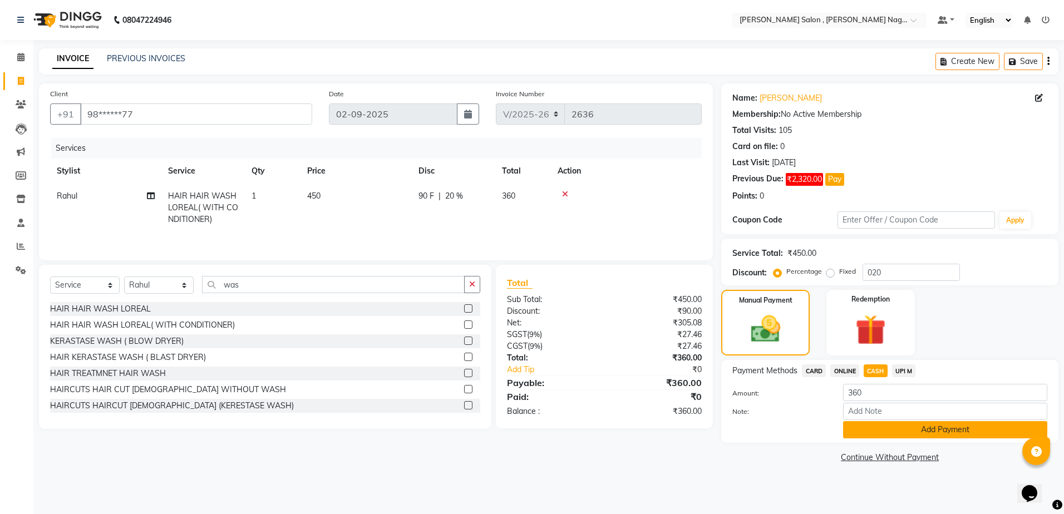
click at [863, 430] on button "Add Payment" at bounding box center [945, 429] width 204 height 17
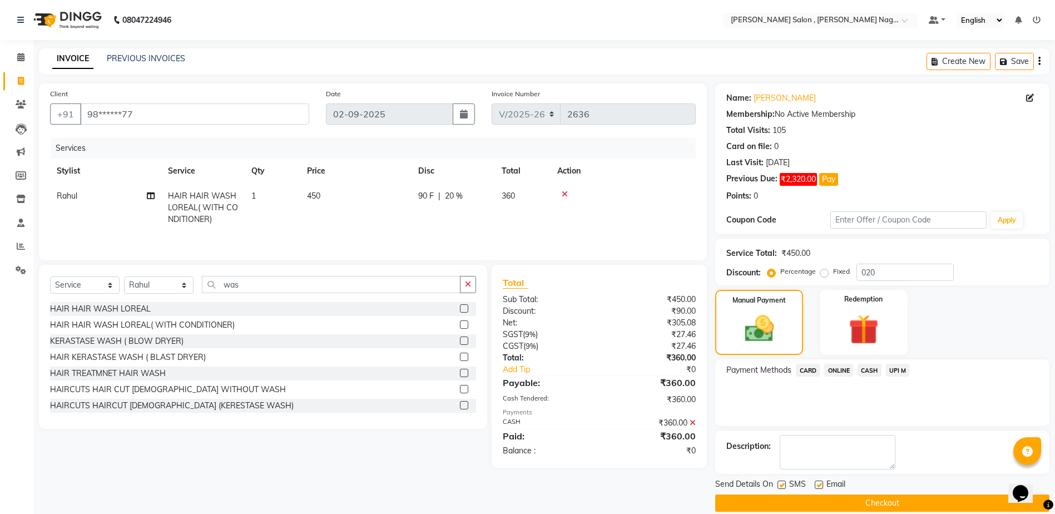
click at [805, 495] on div "Send Details On SMS Email Checkout" at bounding box center [883, 494] width 334 height 33
click at [797, 498] on button "Checkout" at bounding box center [883, 503] width 334 height 17
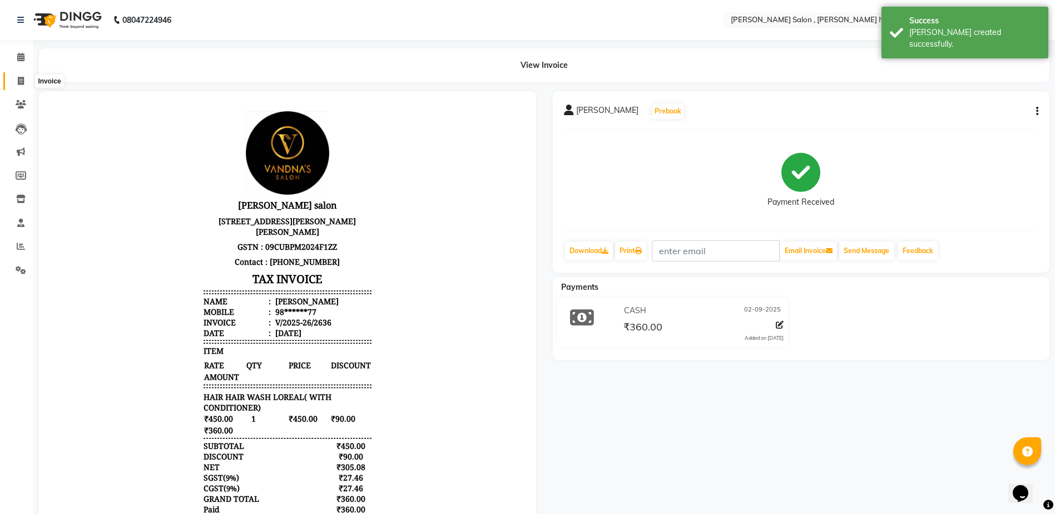
drag, startPoint x: 28, startPoint y: 78, endPoint x: 41, endPoint y: 90, distance: 17.7
click at [28, 78] on span at bounding box center [20, 81] width 19 height 13
select select "service"
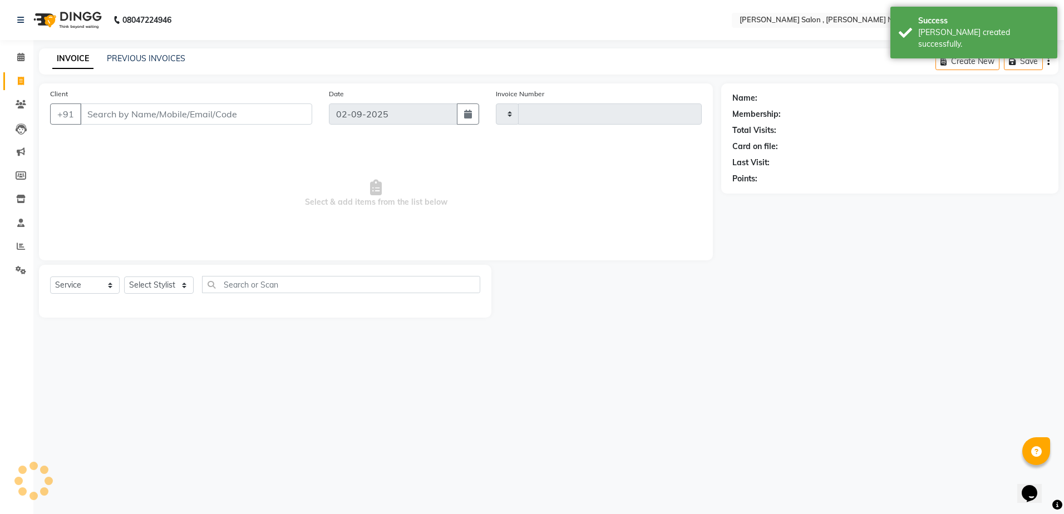
type input "2637"
select select "4120"
click at [131, 71] on div "INVOICE PREVIOUS INVOICES Create New Save" at bounding box center [548, 61] width 1019 height 26
click at [141, 59] on link "PREVIOUS INVOICES" at bounding box center [146, 58] width 78 height 10
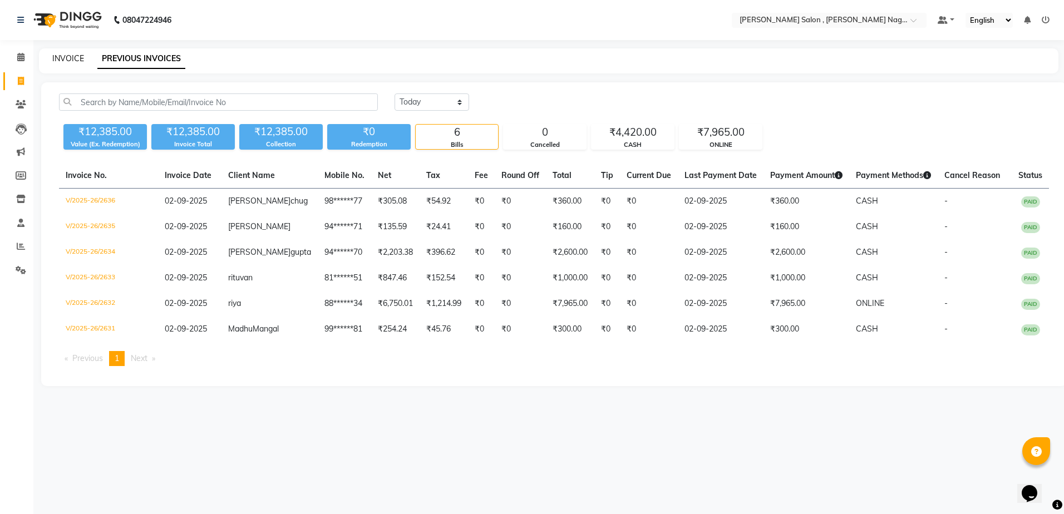
click at [55, 62] on link "INVOICE" at bounding box center [68, 58] width 32 height 10
select select "service"
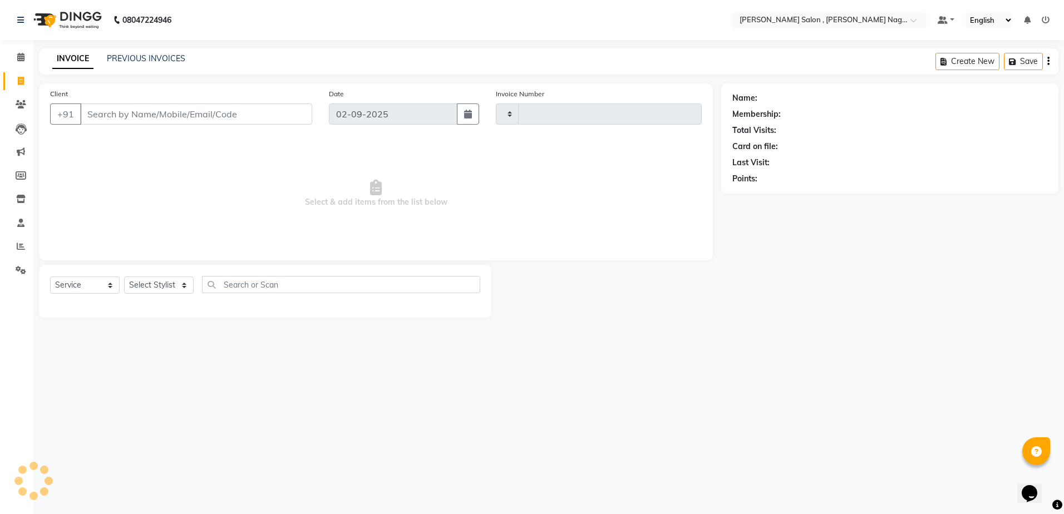
type input "2637"
select select "4120"
click at [131, 116] on input "Client" at bounding box center [196, 113] width 232 height 21
click at [269, 119] on input "Client" at bounding box center [196, 113] width 232 height 21
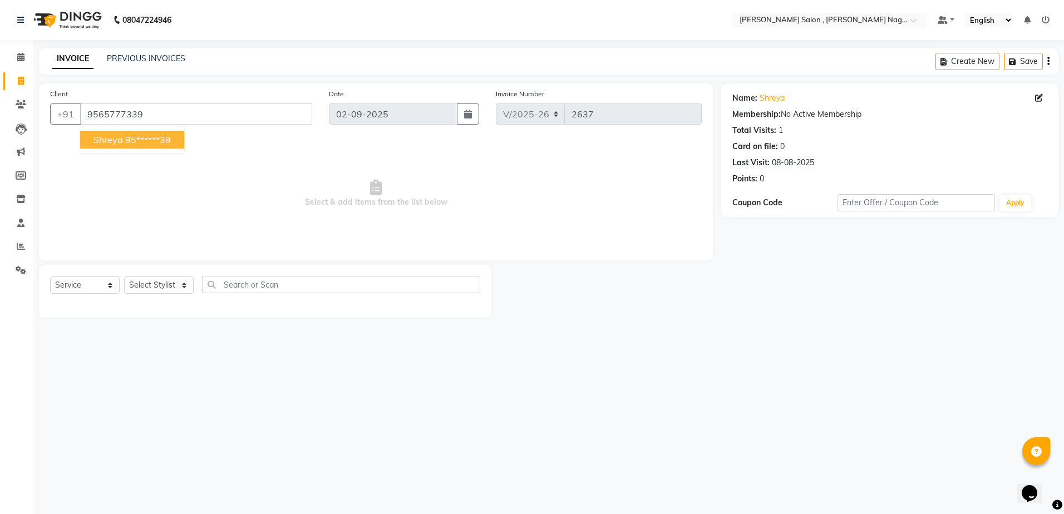
click at [108, 133] on button "shreya 95******39" at bounding box center [132, 140] width 104 height 18
type input "95******39"
click at [161, 273] on div "Select Service Product Membership Package Voucher Prepaid Gift Card Select Styl…" at bounding box center [265, 291] width 452 height 53
click at [161, 283] on select "Select Stylist [PERSON_NAME] [PERSON_NAME] HARSH isha pal [PERSON_NAME] [PERSON…" at bounding box center [159, 285] width 70 height 17
select select "21946"
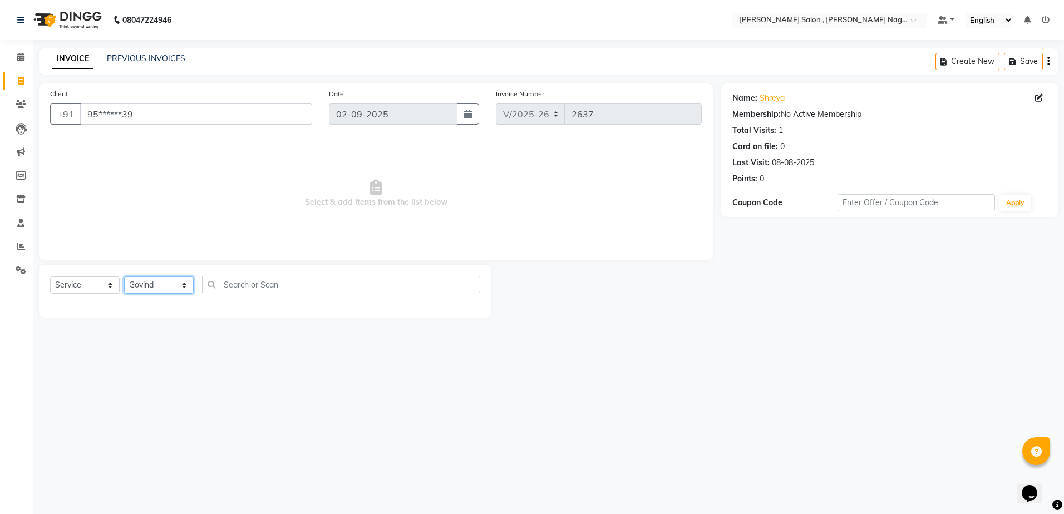
click at [124, 277] on select "Select Stylist [PERSON_NAME] [PERSON_NAME] HARSH isha pal [PERSON_NAME] [PERSON…" at bounding box center [159, 285] width 70 height 17
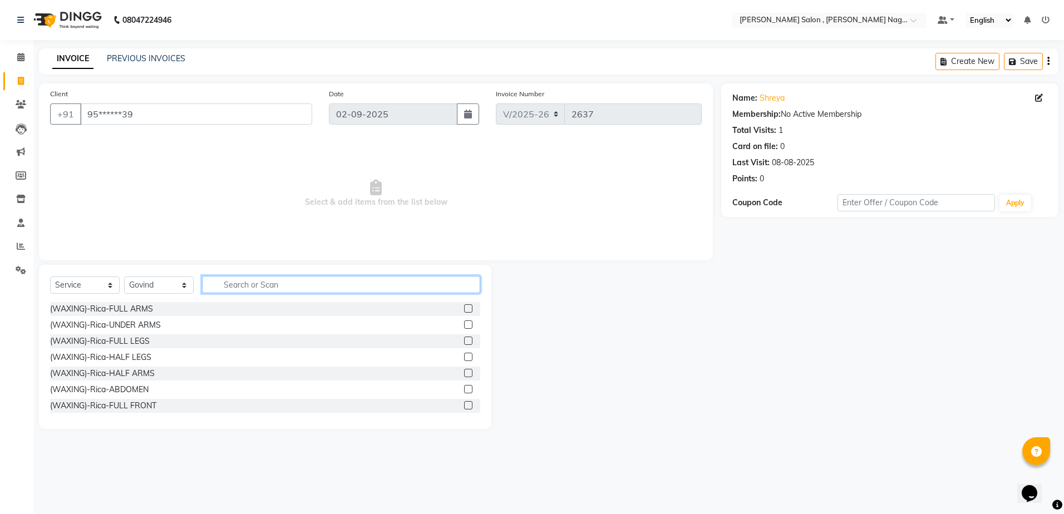
click at [234, 287] on input "text" at bounding box center [341, 284] width 278 height 17
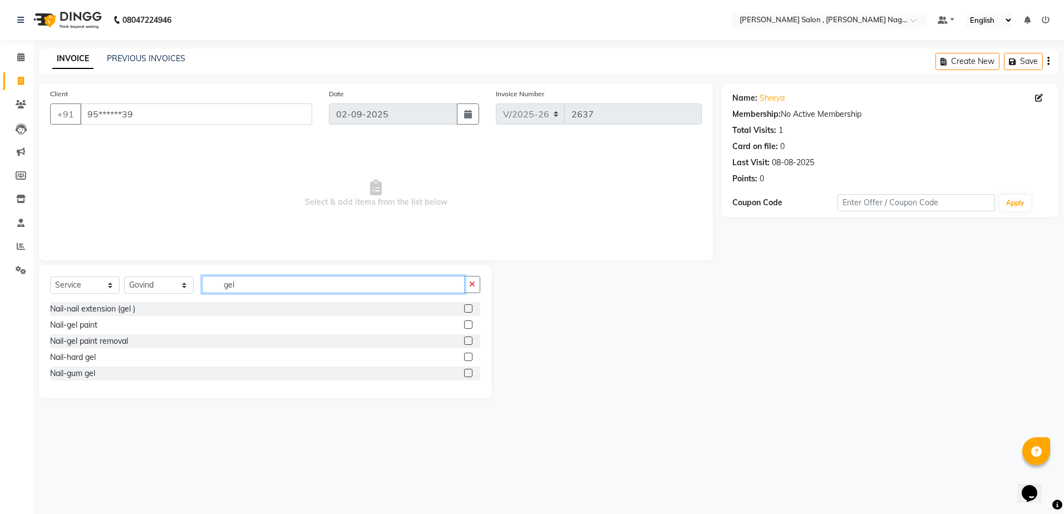
type input "gel"
click at [467, 324] on label at bounding box center [468, 324] width 8 height 8
click at [467, 324] on input "checkbox" at bounding box center [467, 325] width 7 height 7
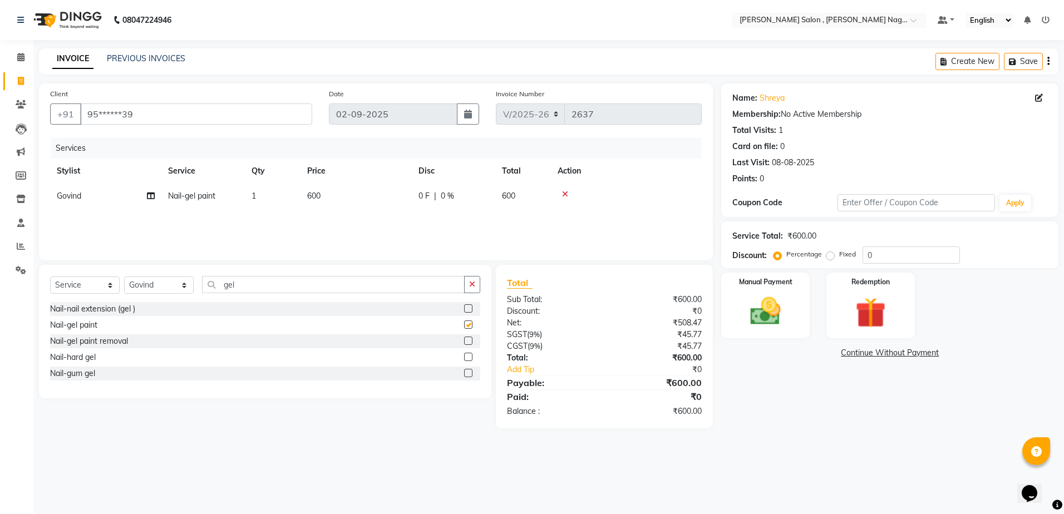
checkbox input "false"
click at [295, 279] on input "gel" at bounding box center [333, 284] width 263 height 17
type input "g"
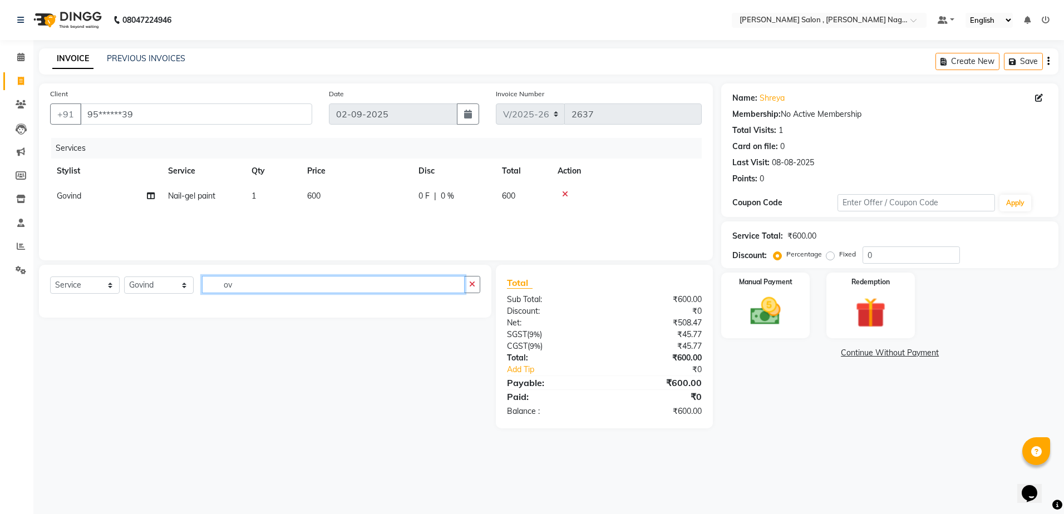
type input "o"
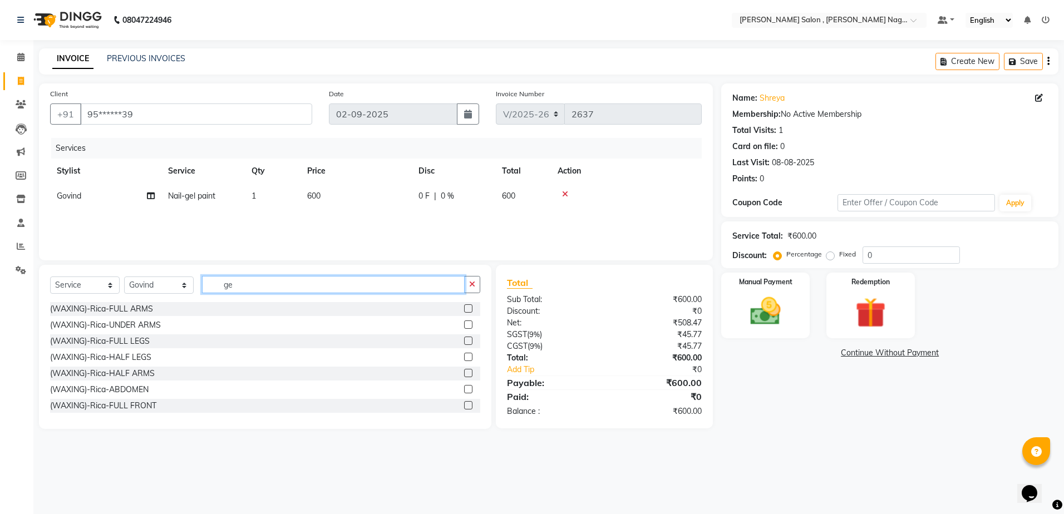
type input "gel"
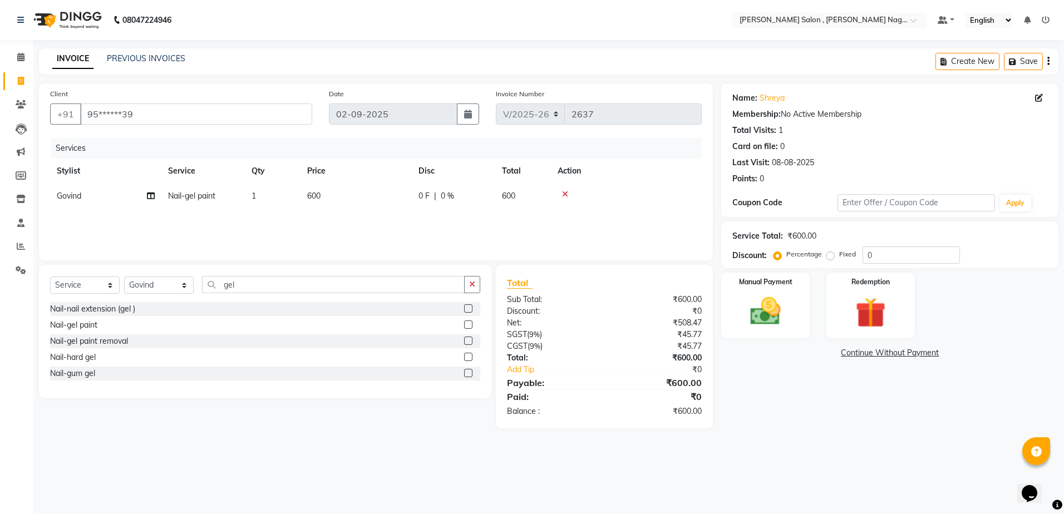
click at [470, 323] on label at bounding box center [468, 324] width 8 height 8
click at [470, 323] on input "checkbox" at bounding box center [467, 325] width 7 height 7
checkbox input "false"
click at [170, 289] on select "Select Stylist [PERSON_NAME] [PERSON_NAME] HARSH isha pal [PERSON_NAME] [PERSON…" at bounding box center [159, 285] width 70 height 17
select select "21941"
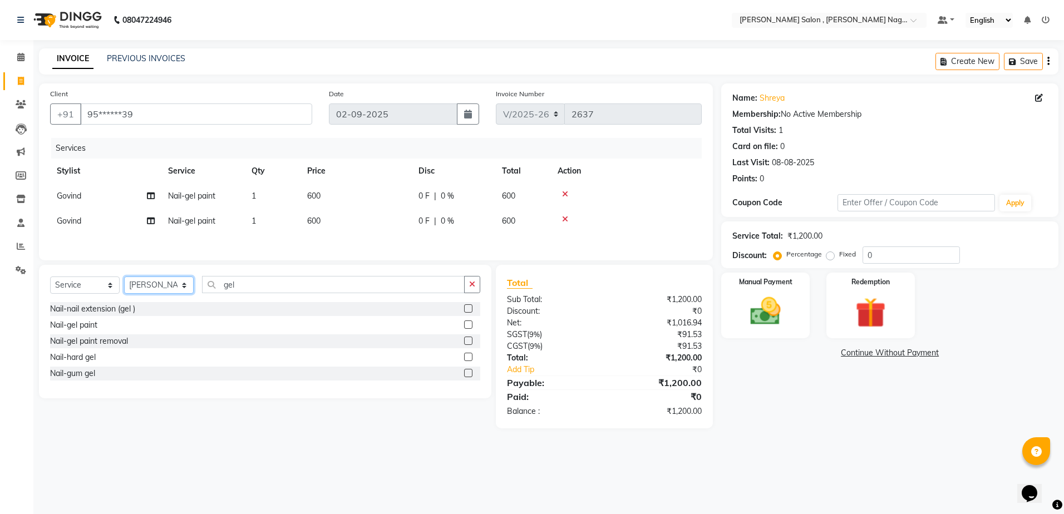
click at [124, 278] on select "Select Stylist [PERSON_NAME] [PERSON_NAME] HARSH isha pal [PERSON_NAME] [PERSON…" at bounding box center [159, 285] width 70 height 17
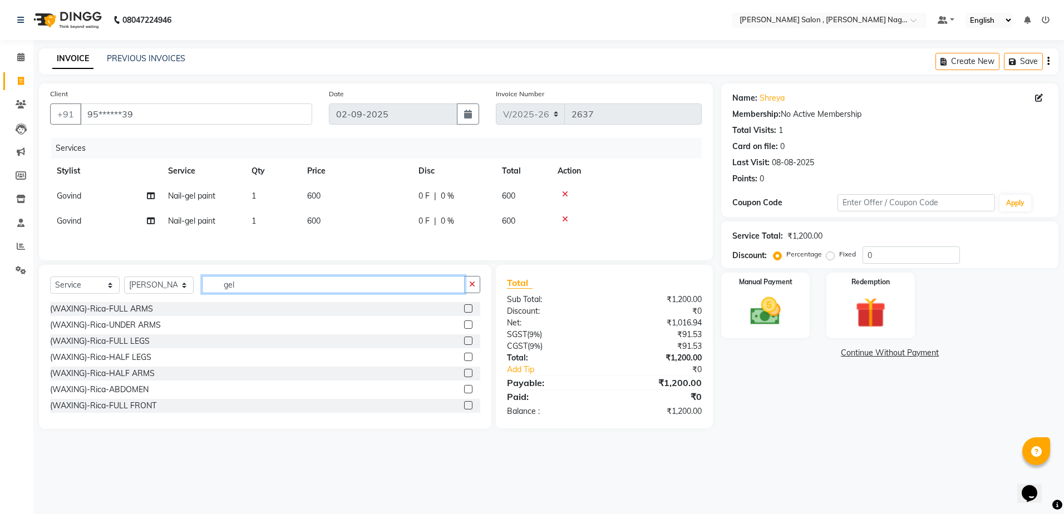
click at [249, 288] on input "gel" at bounding box center [333, 284] width 263 height 17
type input "g"
type input "ey"
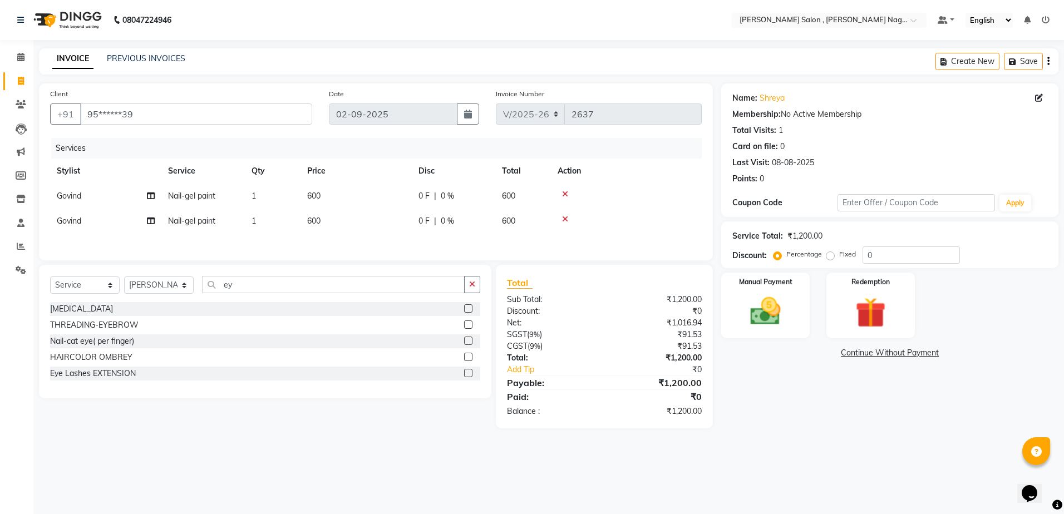
click at [468, 329] on label at bounding box center [468, 324] width 8 height 8
click at [468, 329] on input "checkbox" at bounding box center [467, 325] width 7 height 7
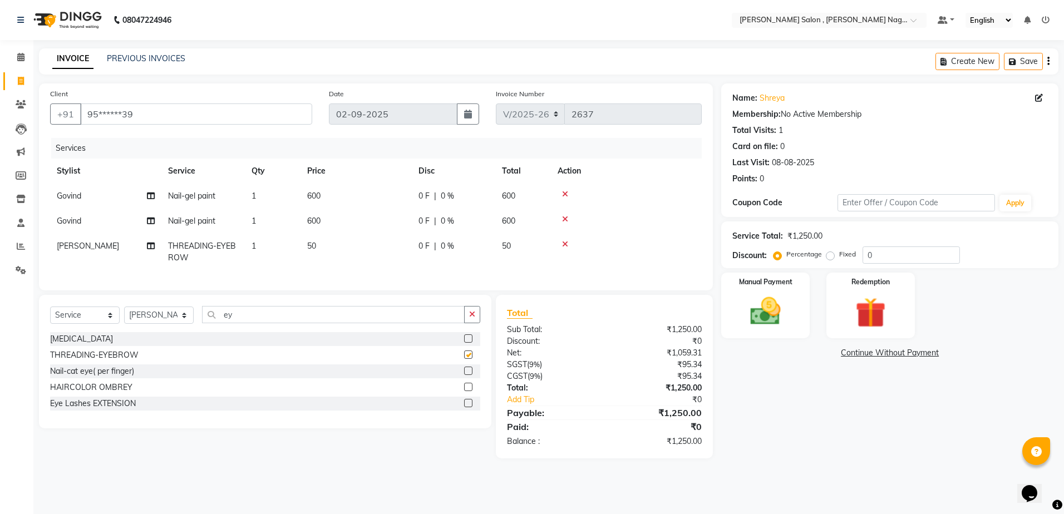
checkbox input "false"
click at [253, 319] on input "ey" at bounding box center [333, 314] width 263 height 17
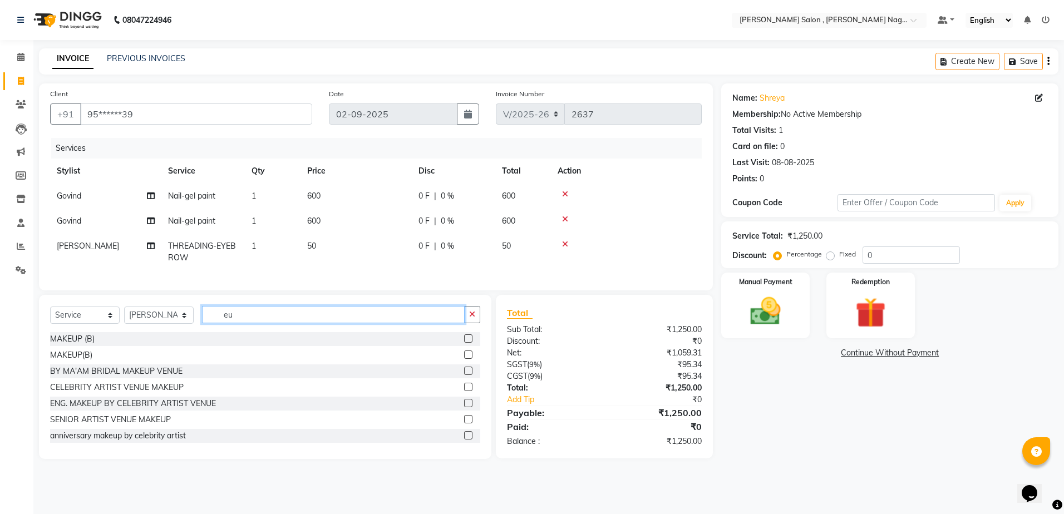
type input "e"
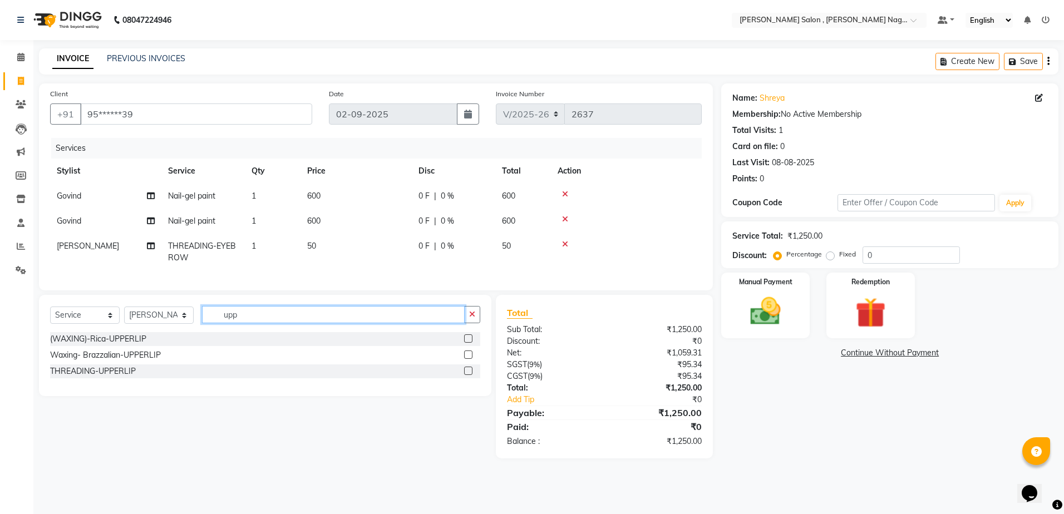
type input "upp"
click at [468, 359] on label at bounding box center [468, 355] width 8 height 8
click at [468, 359] on input "checkbox" at bounding box center [467, 355] width 7 height 7
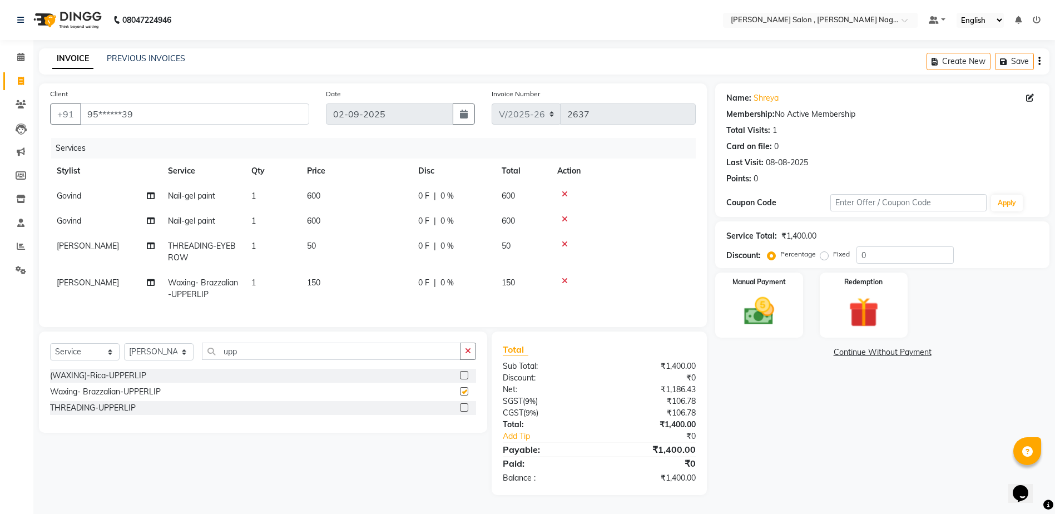
checkbox input "false"
click at [833, 256] on label "Fixed" at bounding box center [841, 254] width 17 height 10
click at [826, 256] on input "Fixed" at bounding box center [827, 254] width 8 height 8
radio input "true"
click at [858, 249] on input "0" at bounding box center [905, 254] width 97 height 17
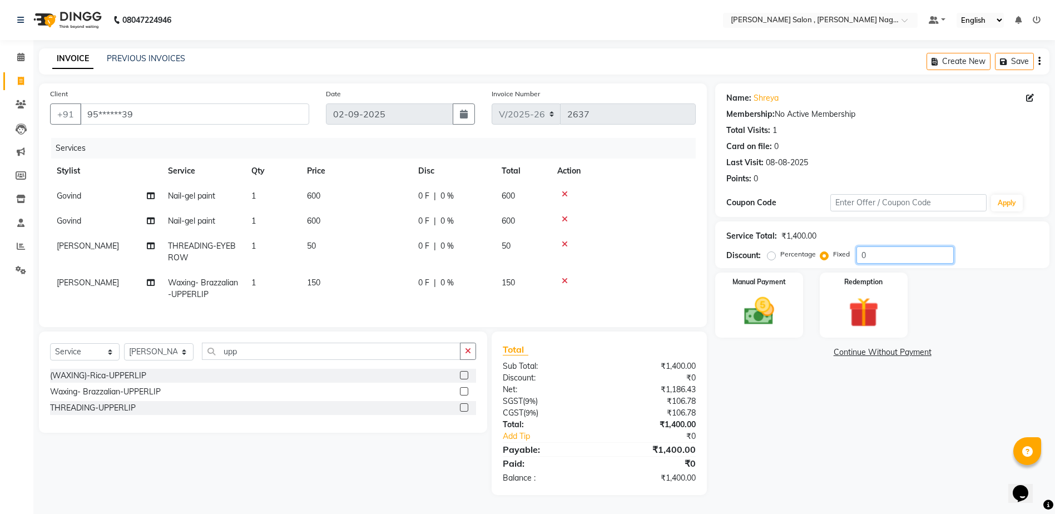
click at [895, 253] on input "0" at bounding box center [905, 254] width 97 height 17
type input "0100"
click at [769, 317] on img at bounding box center [759, 311] width 51 height 36
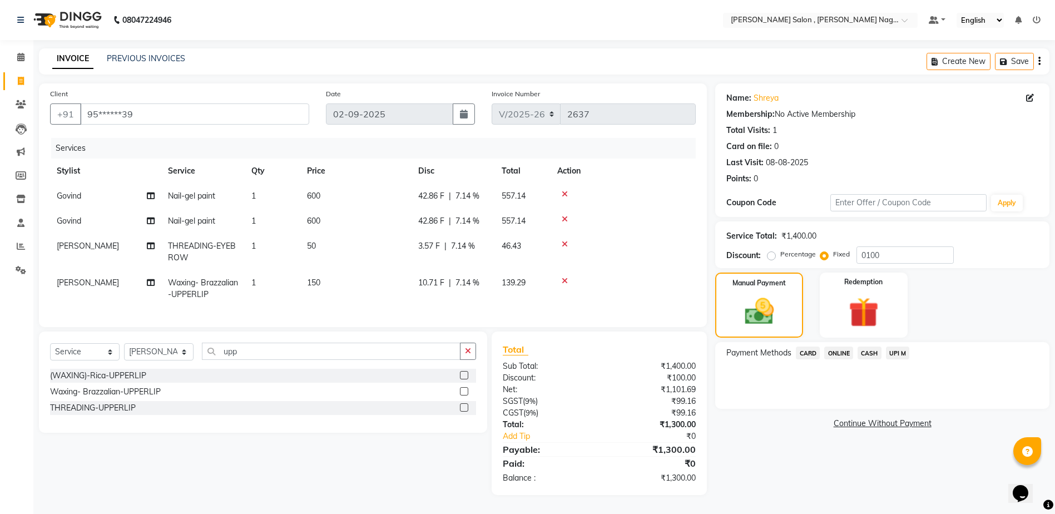
click at [871, 351] on span "CASH" at bounding box center [870, 353] width 24 height 13
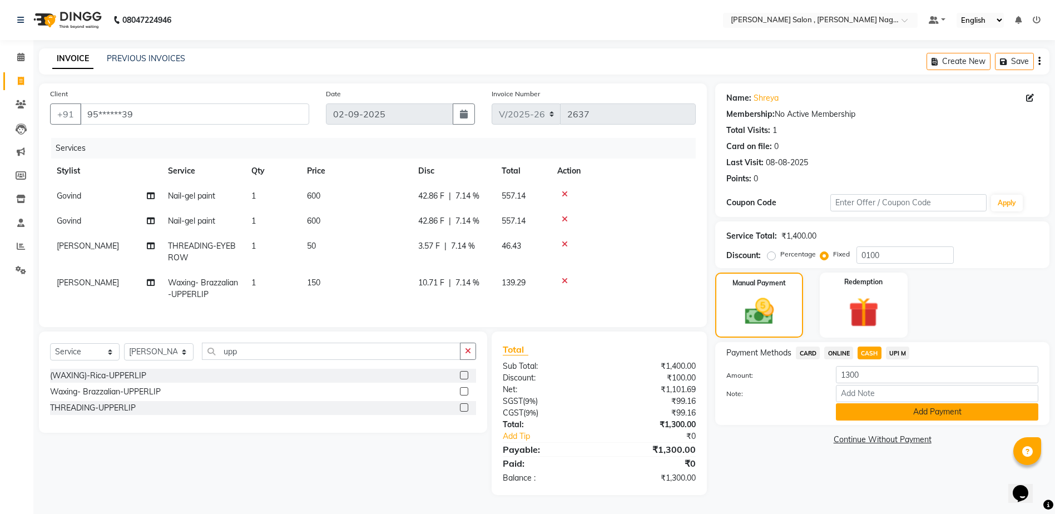
click at [873, 411] on button "Add Payment" at bounding box center [937, 411] width 203 height 17
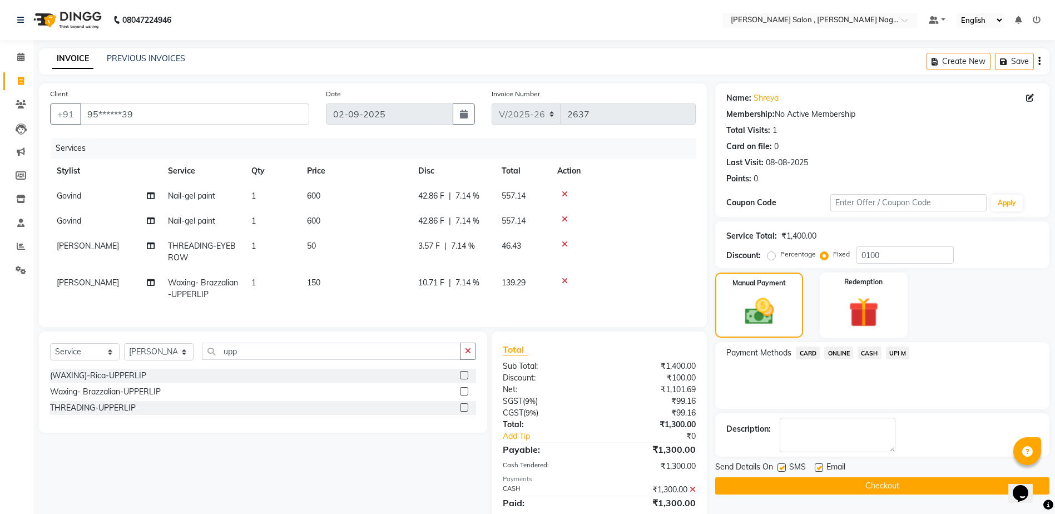
click at [782, 468] on label at bounding box center [782, 467] width 8 height 8
click at [782, 468] on input "checkbox" at bounding box center [781, 468] width 7 height 7
checkbox input "false"
click at [821, 470] on label at bounding box center [819, 467] width 8 height 8
click at [821, 470] on input "checkbox" at bounding box center [818, 468] width 7 height 7
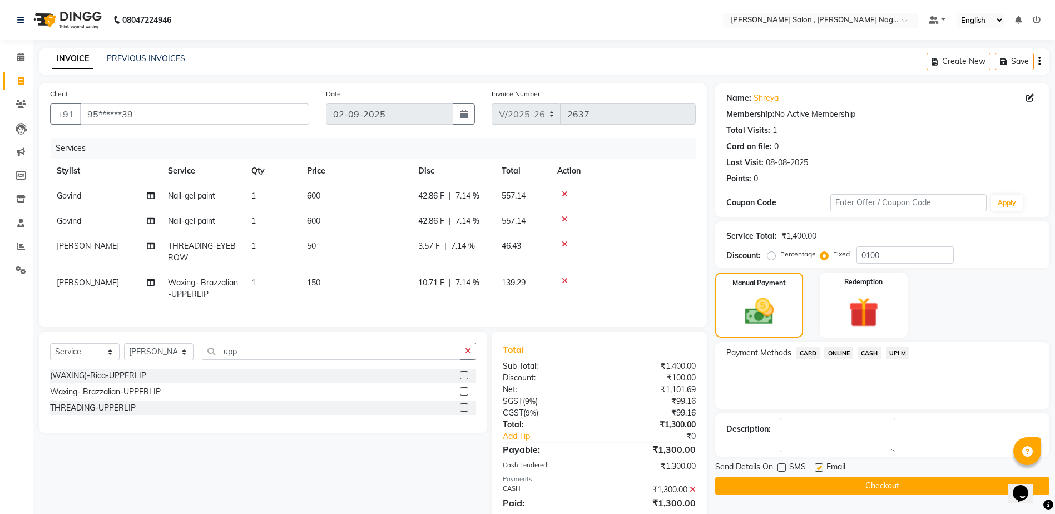
checkbox input "false"
click at [815, 487] on button "Checkout" at bounding box center [883, 485] width 334 height 17
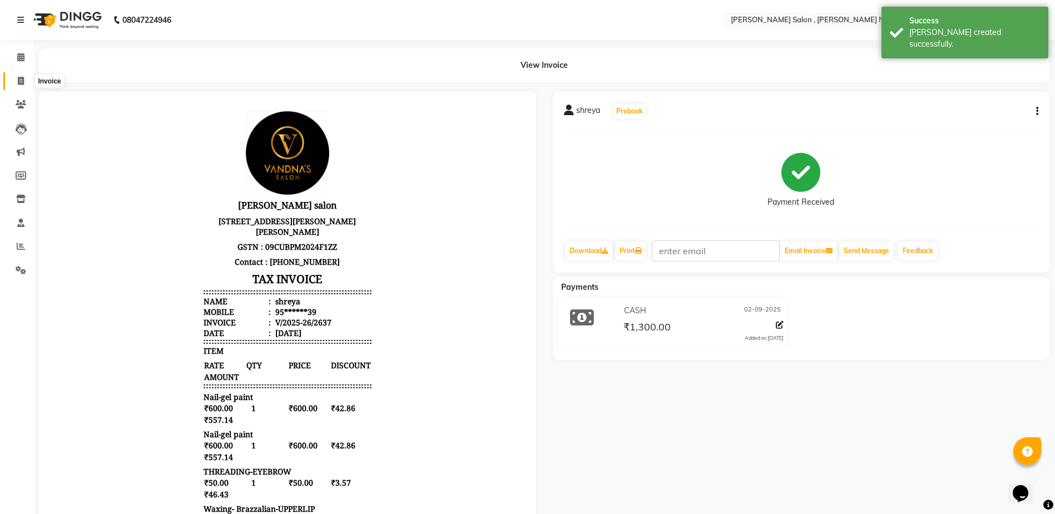
click at [15, 76] on span at bounding box center [20, 81] width 19 height 13
select select "service"
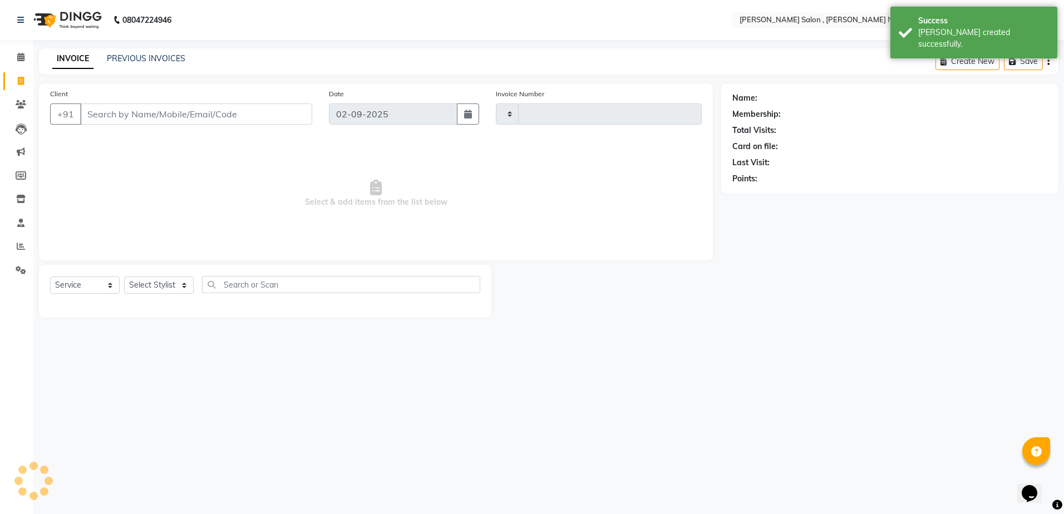
type input "2638"
select select "4120"
click at [137, 52] on div "INVOICE PREVIOUS INVOICES Create New Save" at bounding box center [548, 61] width 1019 height 26
click at [139, 59] on link "PREVIOUS INVOICES" at bounding box center [146, 58] width 78 height 10
